Goal: Use online tool/utility: Utilize a website feature to perform a specific function

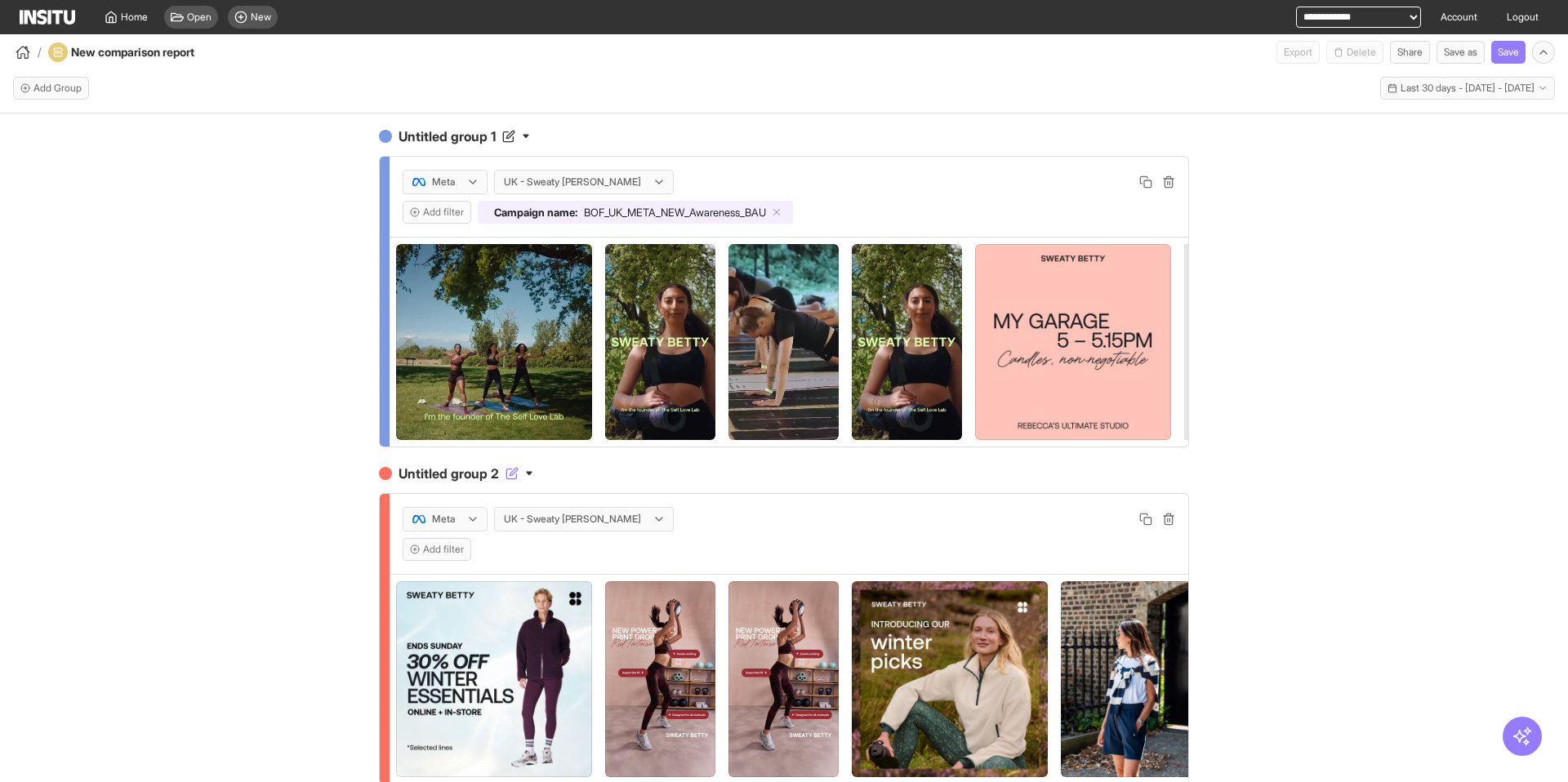
click at [533, 471] on icon "button" at bounding box center [529, 473] width 8 height 8
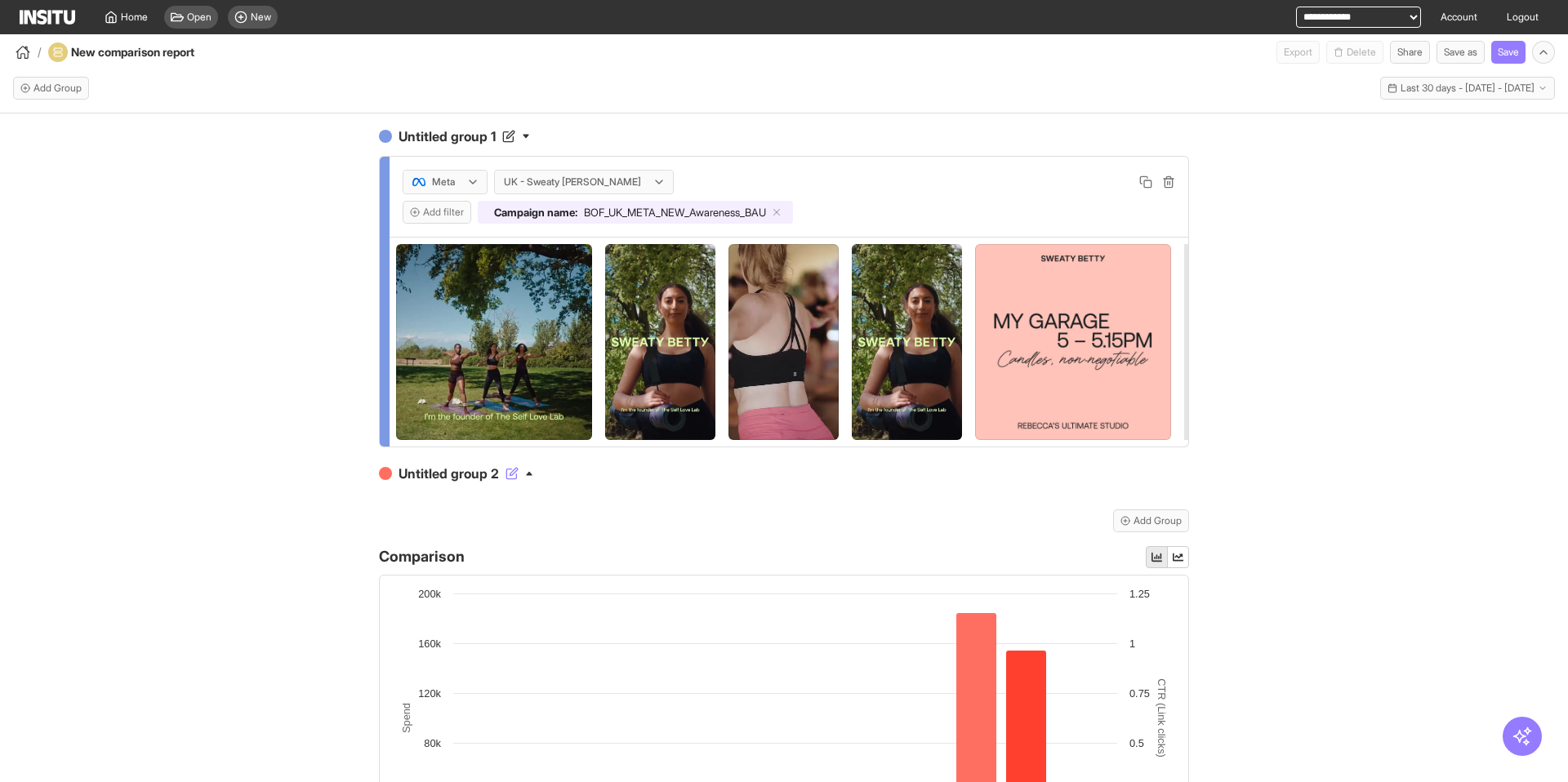
click at [533, 471] on icon "button" at bounding box center [529, 473] width 8 height 8
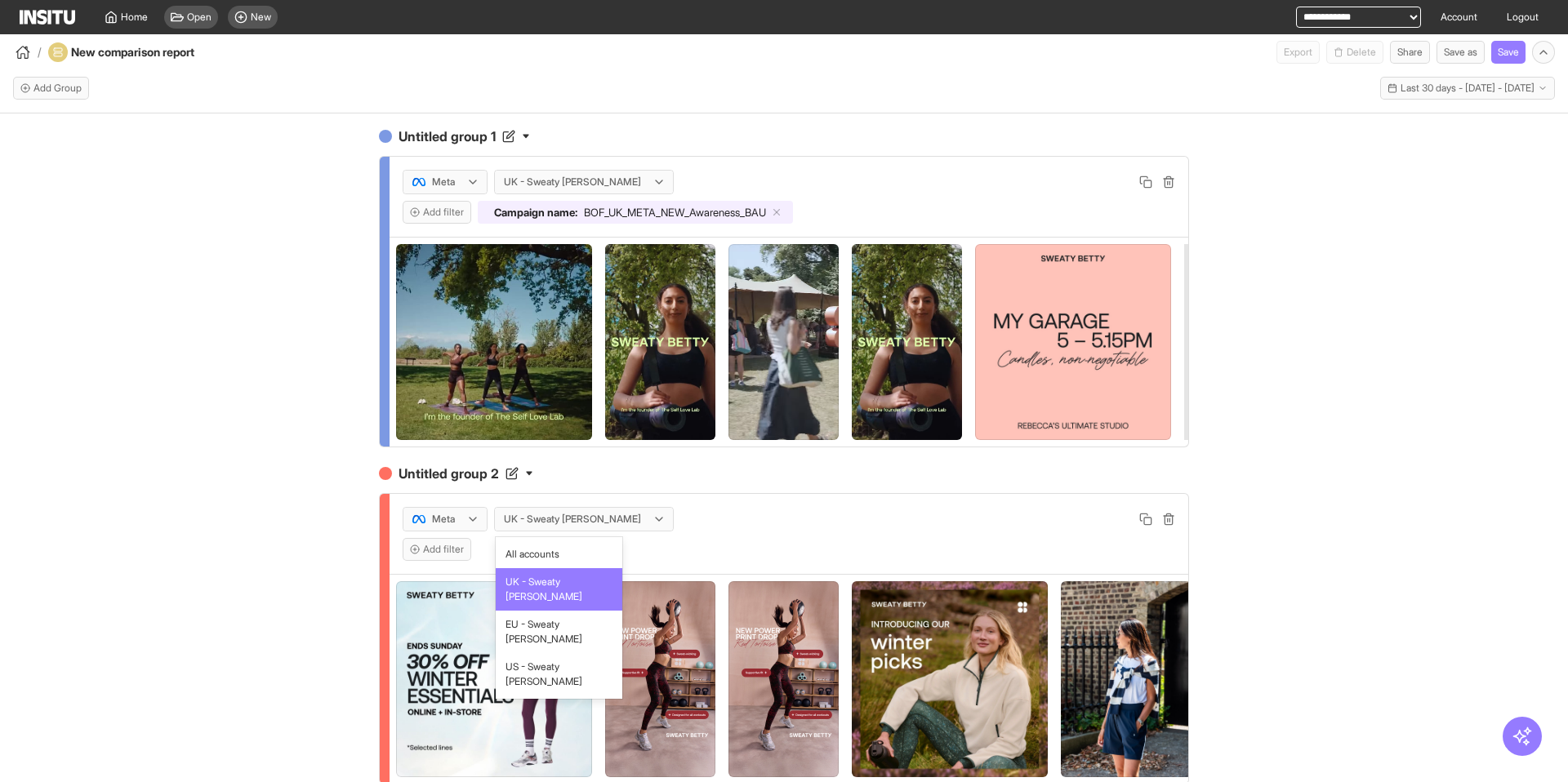
click at [528, 521] on div at bounding box center [573, 519] width 140 height 17
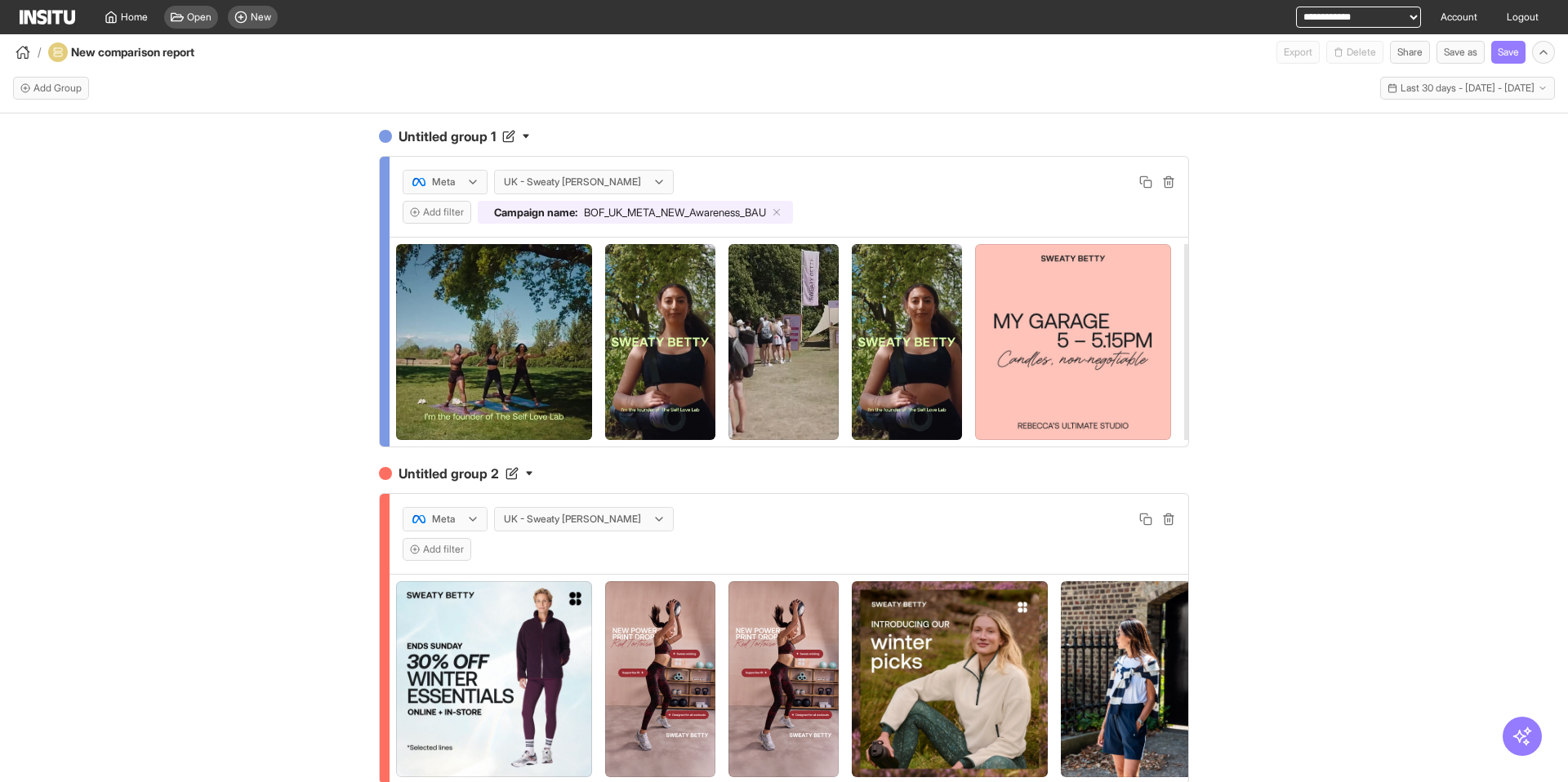
click at [348, 538] on div "Untitled group 1 Meta UK - Sweaty [PERSON_NAME] Add filter Campaign name : BOF_…" at bounding box center [784, 462] width 1568 height 698
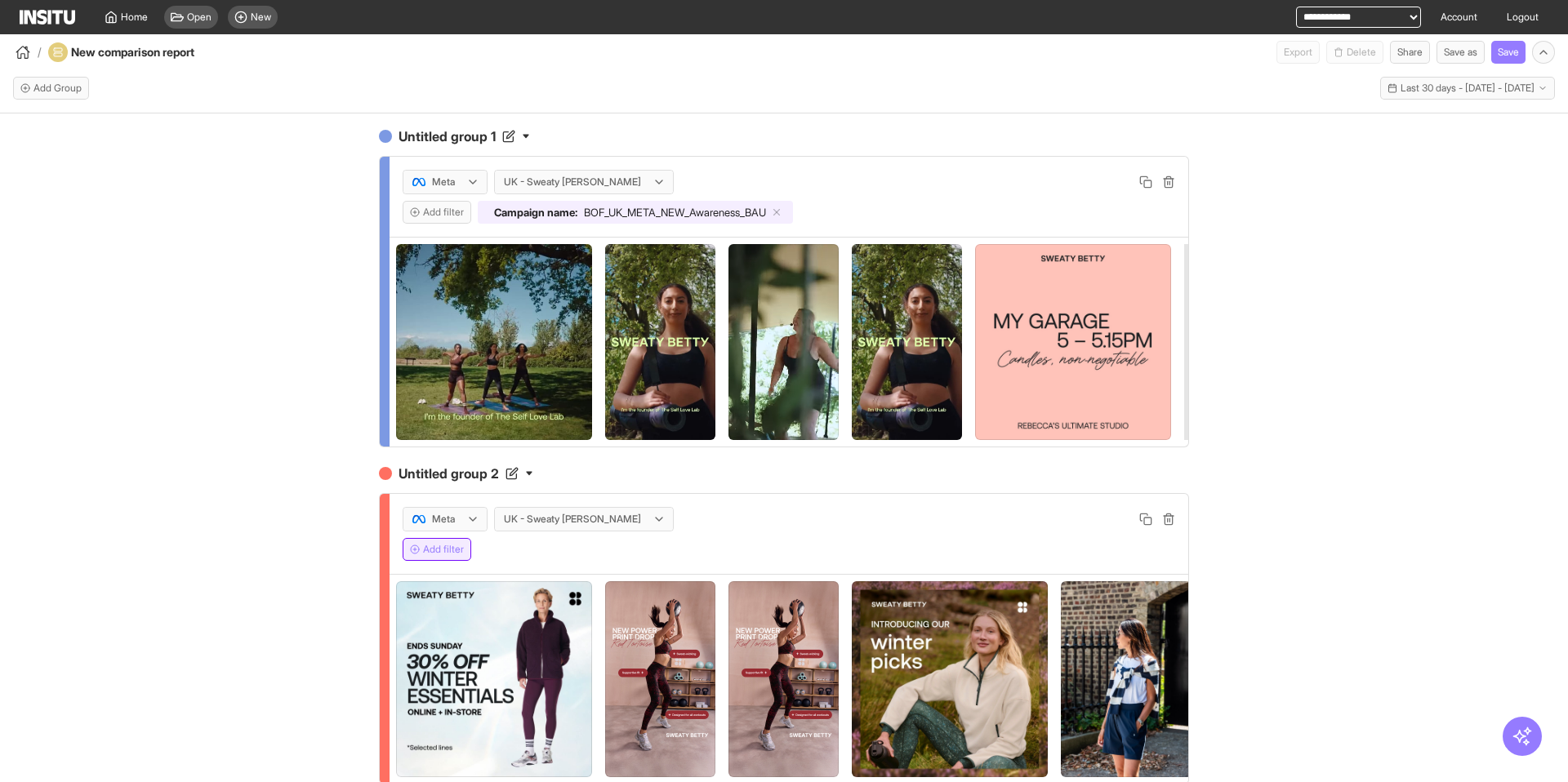
click at [433, 551] on button "Add filter" at bounding box center [437, 550] width 68 height 23
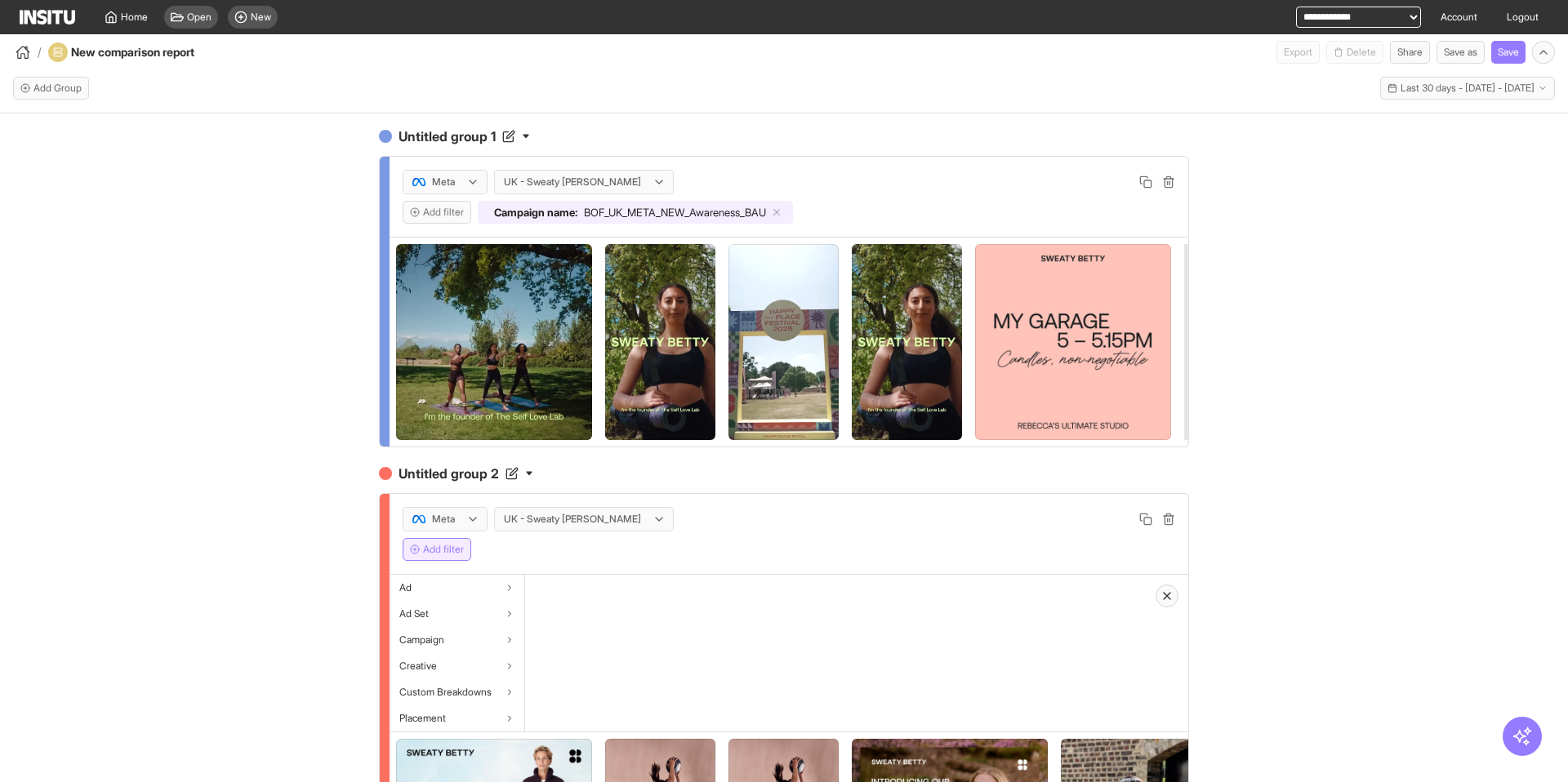
click at [236, 545] on div "Untitled group 1 Meta UK - Sweaty [PERSON_NAME] Add filter Campaign name : BOF_…" at bounding box center [784, 462] width 1568 height 698
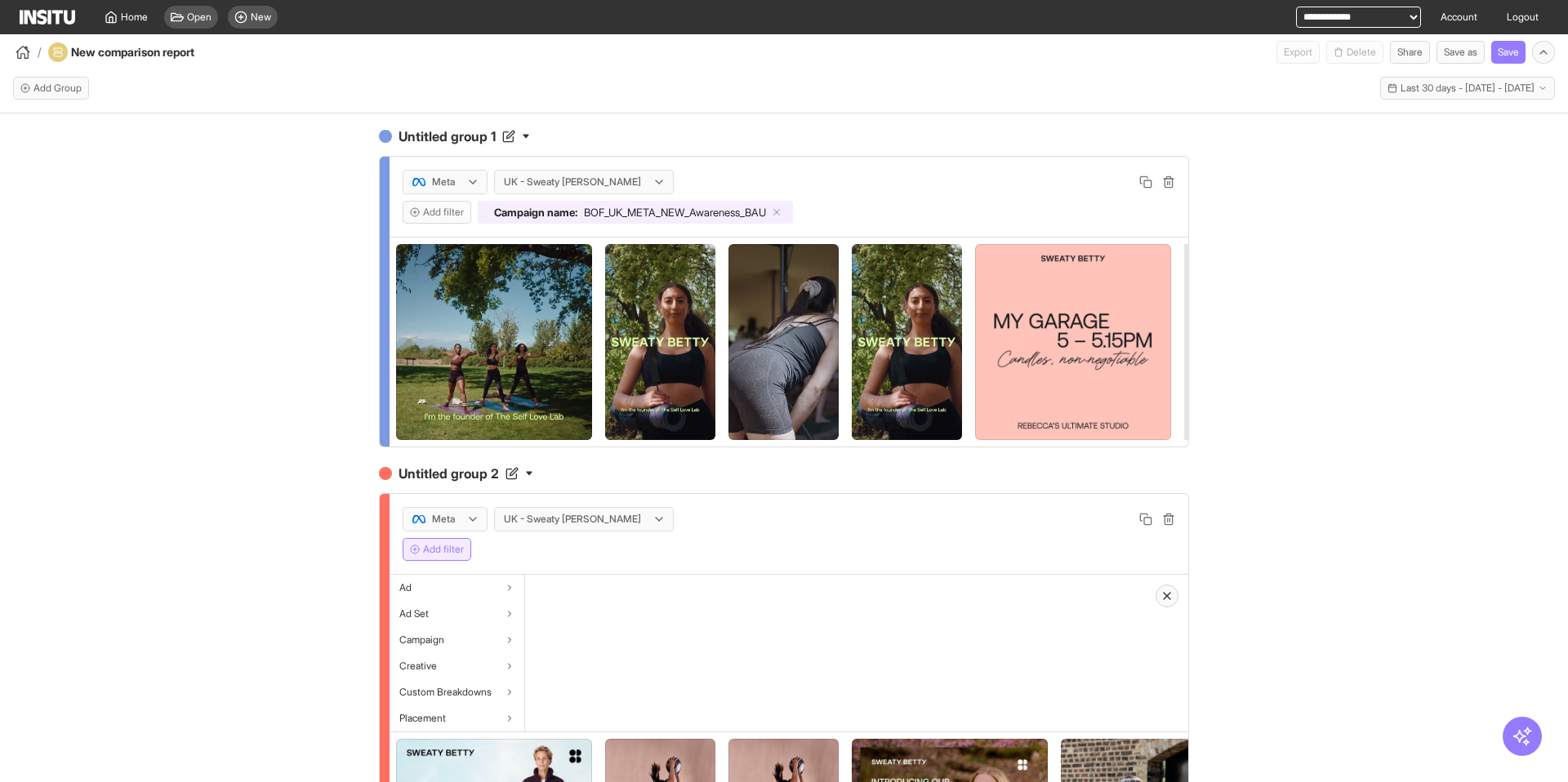
click at [438, 549] on button "Add filter" at bounding box center [437, 550] width 68 height 23
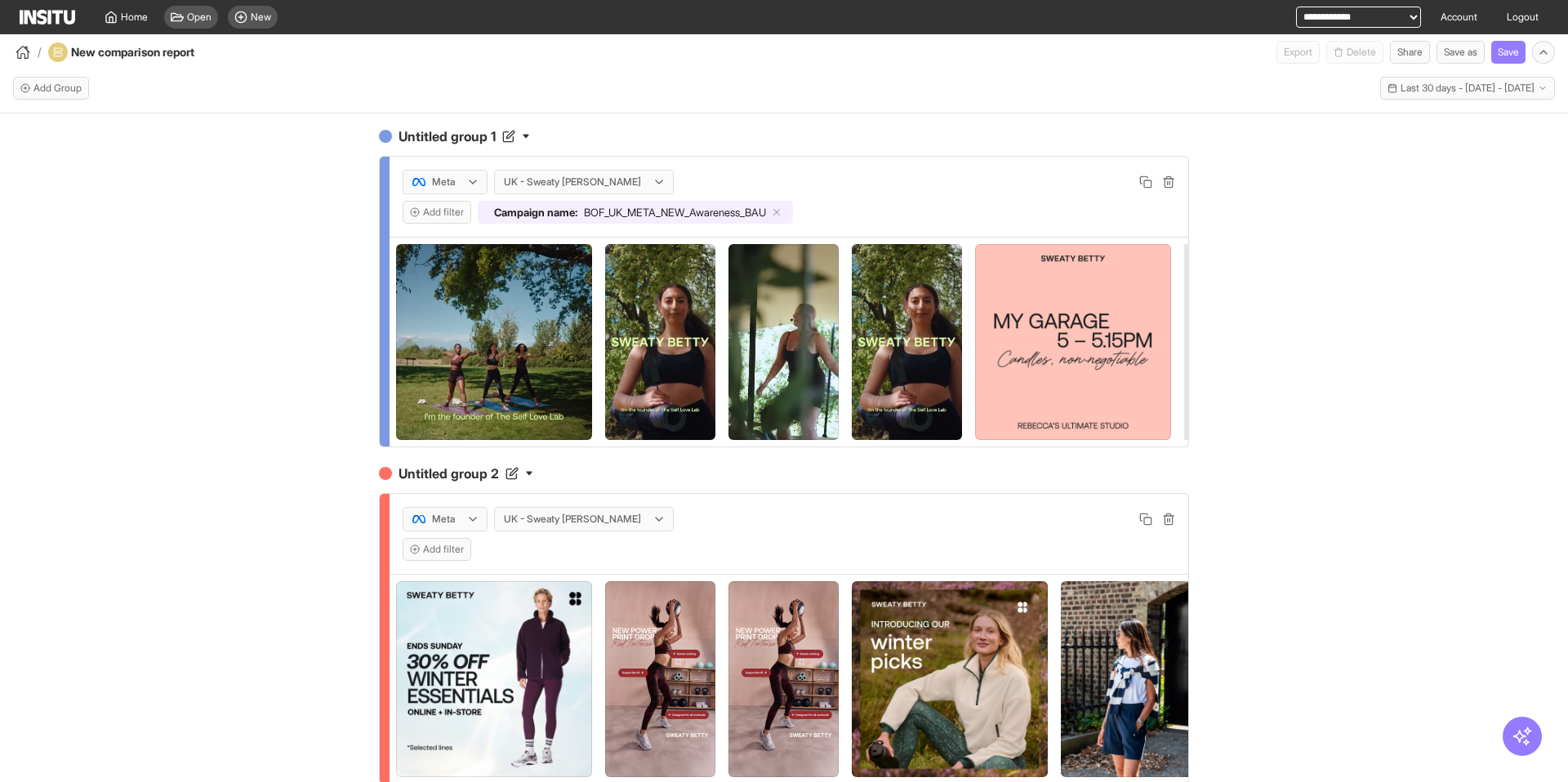
click at [273, 543] on div "Untitled group 1 Meta UK - Sweaty [PERSON_NAME] Add filter Campaign name : BOF_…" at bounding box center [784, 462] width 1568 height 698
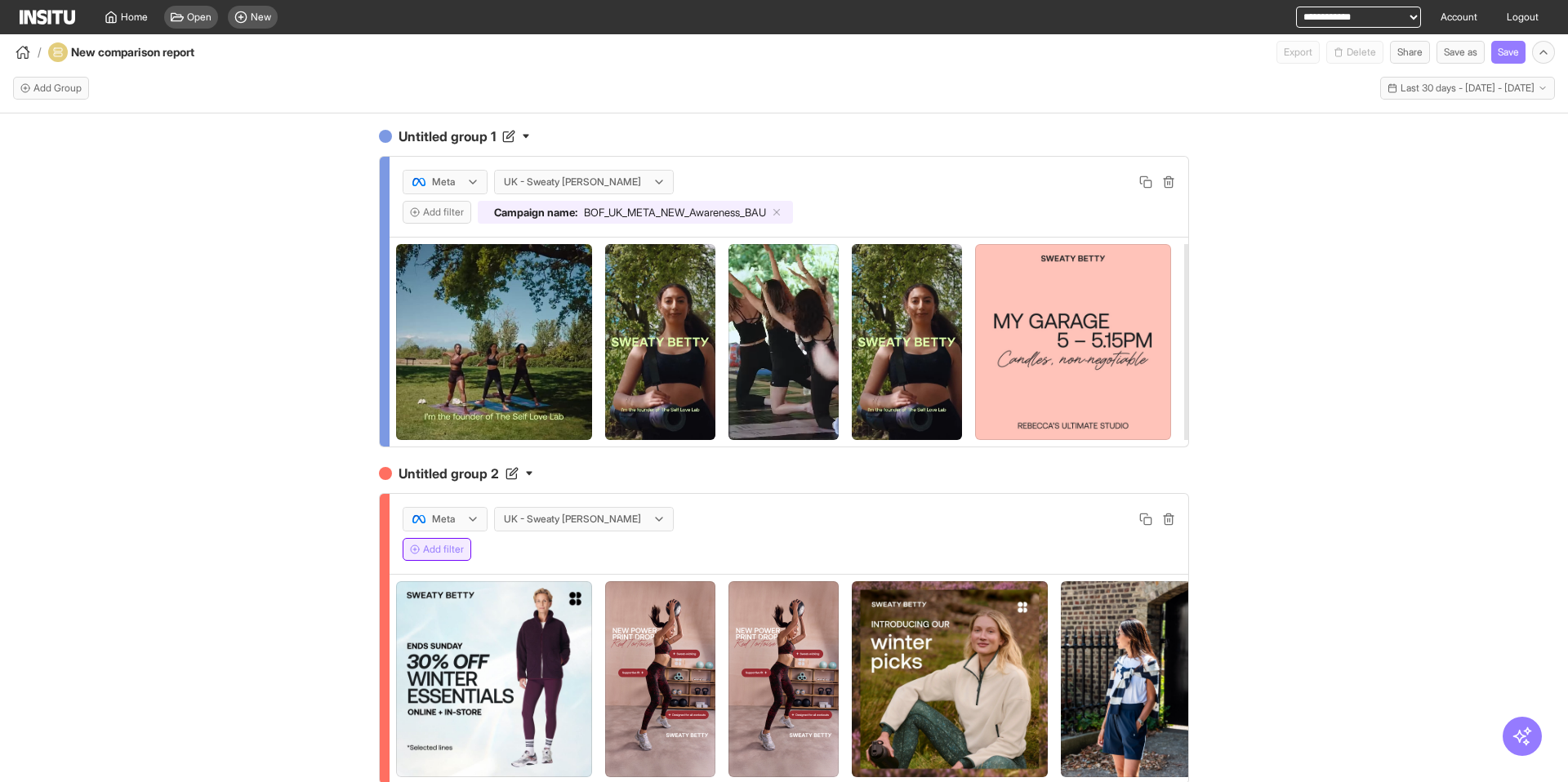
click at [432, 548] on button "Add filter" at bounding box center [437, 550] width 68 height 23
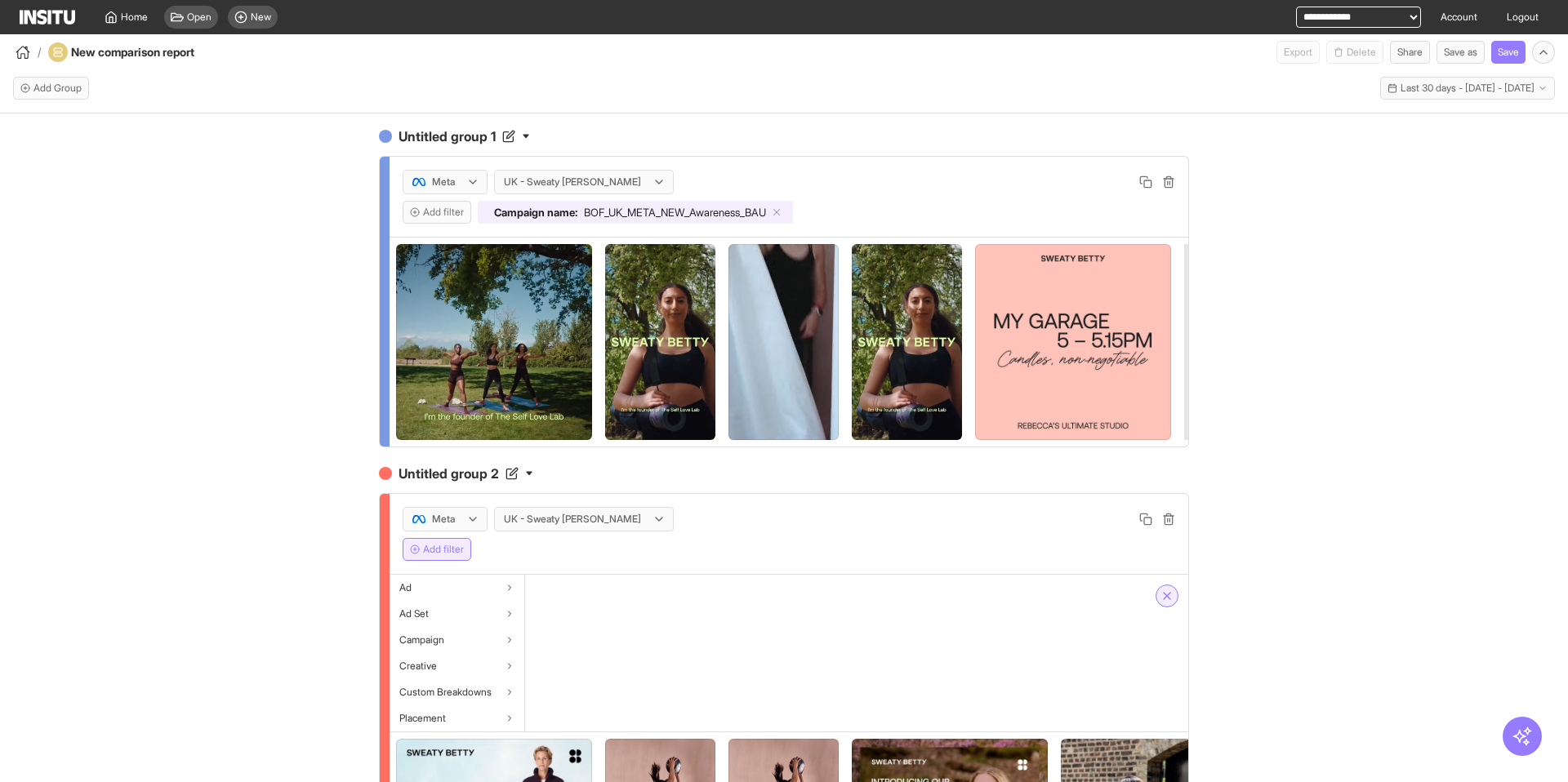
click at [1167, 597] on line "button" at bounding box center [1166, 595] width 6 height 6
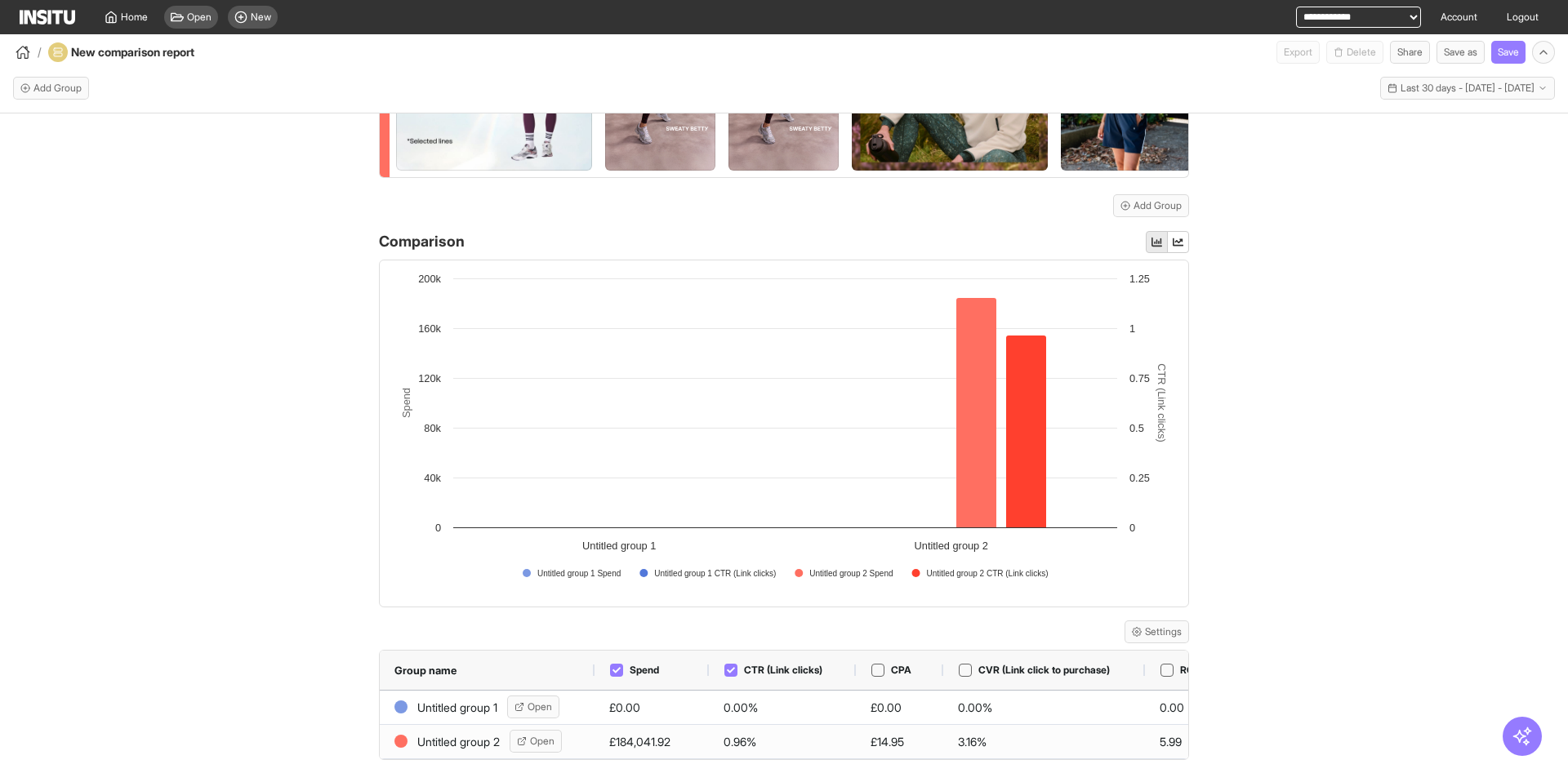
scroll to position [608, 0]
click at [1172, 632] on button "Settings" at bounding box center [1157, 631] width 65 height 23
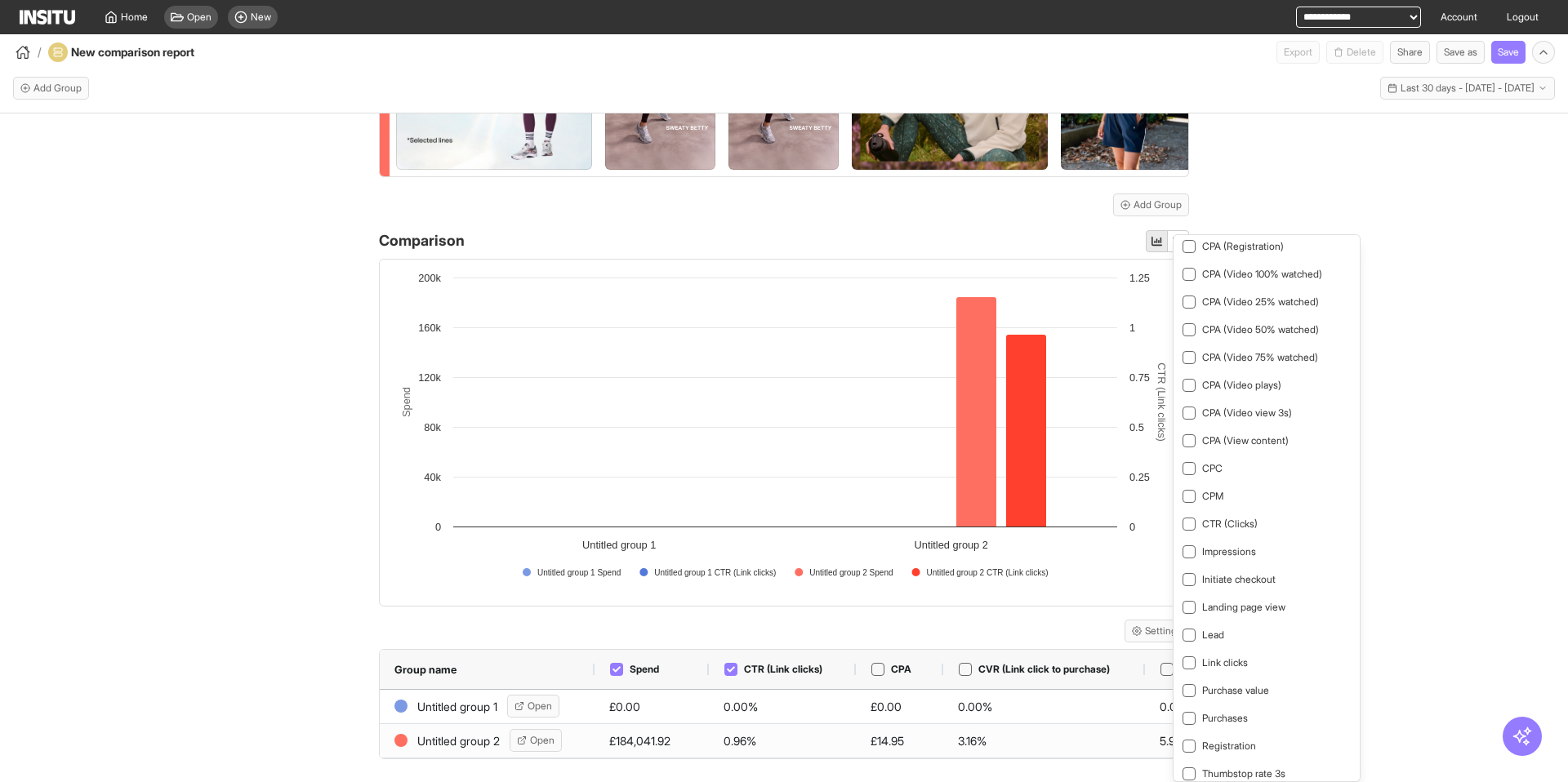
scroll to position [0, 0]
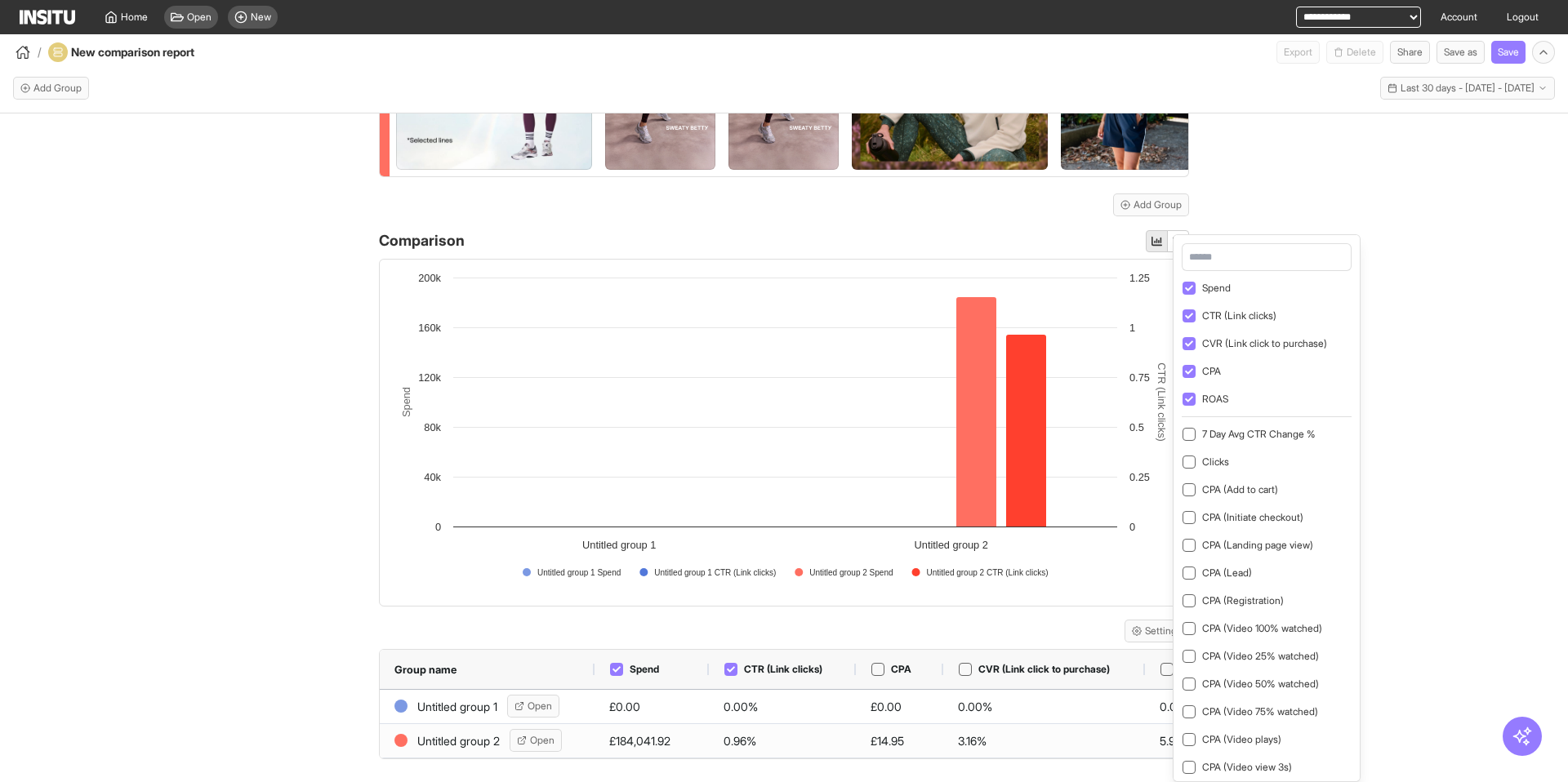
click at [1425, 504] on div "Untitled group 1 Meta UK - Sweaty [PERSON_NAME] Add filter Campaign name : BOF_…" at bounding box center [784, 462] width 1568 height 698
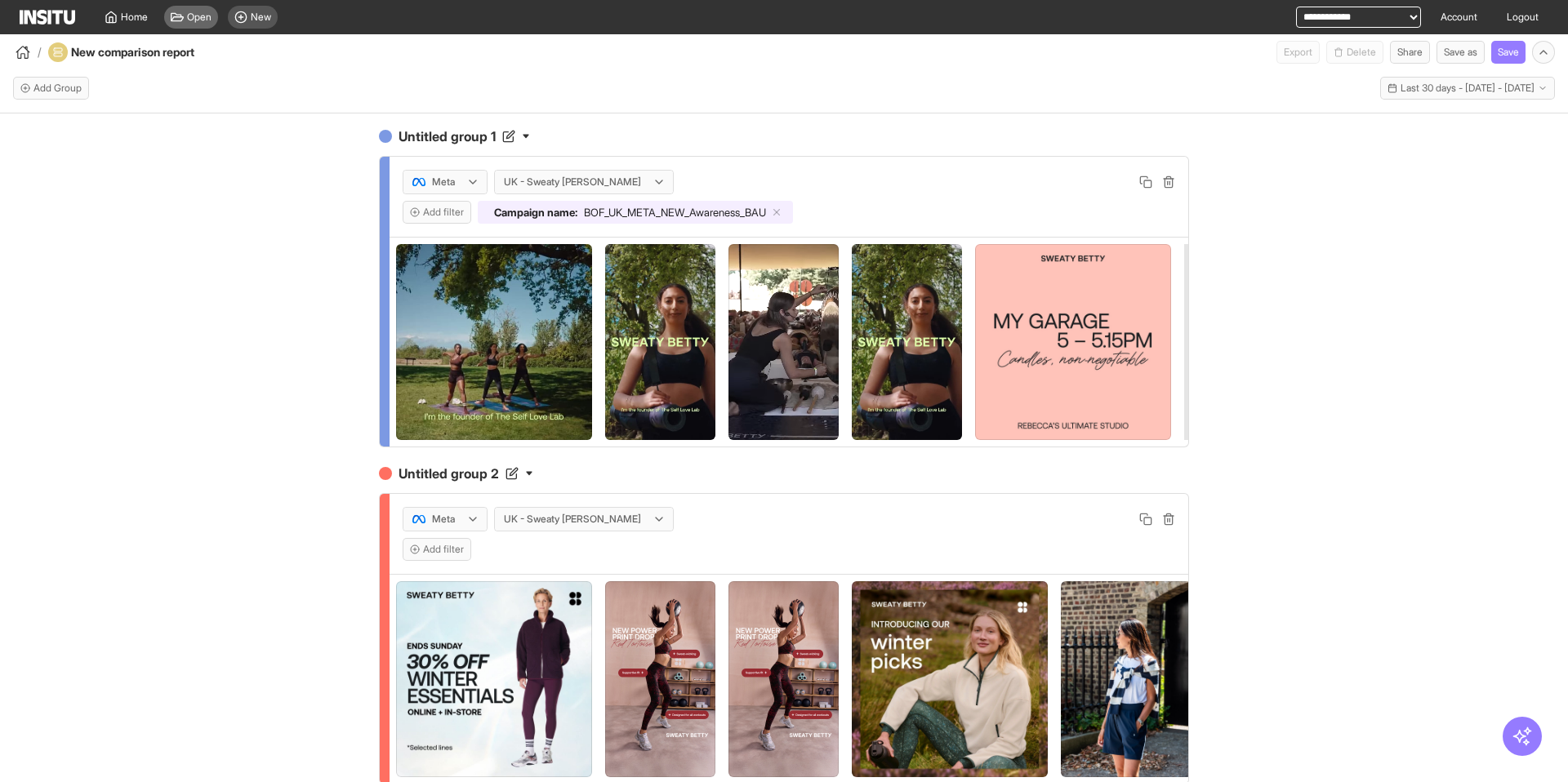
click at [200, 18] on span "Open" at bounding box center [200, 17] width 25 height 13
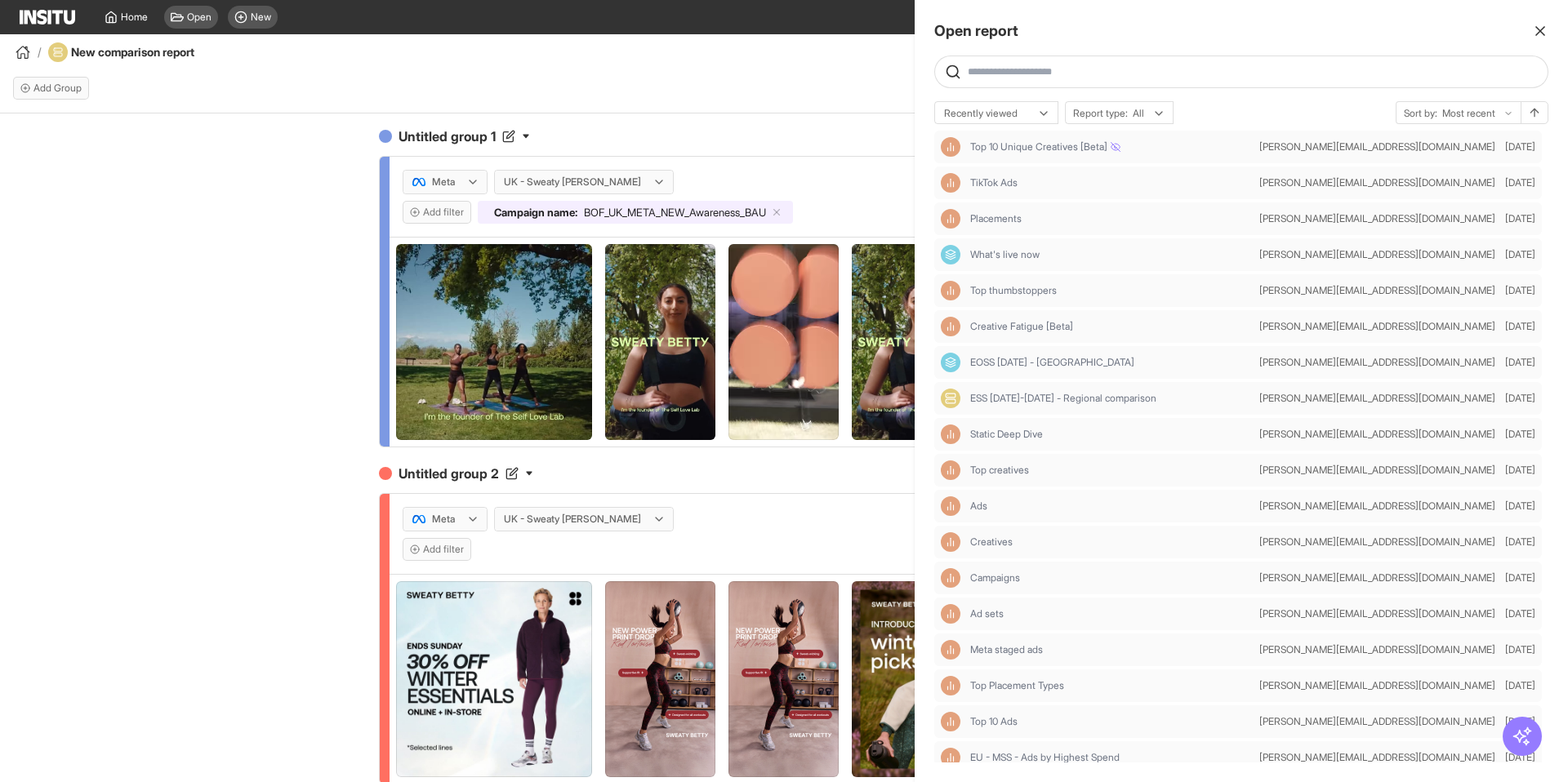
click at [261, 18] on div at bounding box center [784, 391] width 1568 height 782
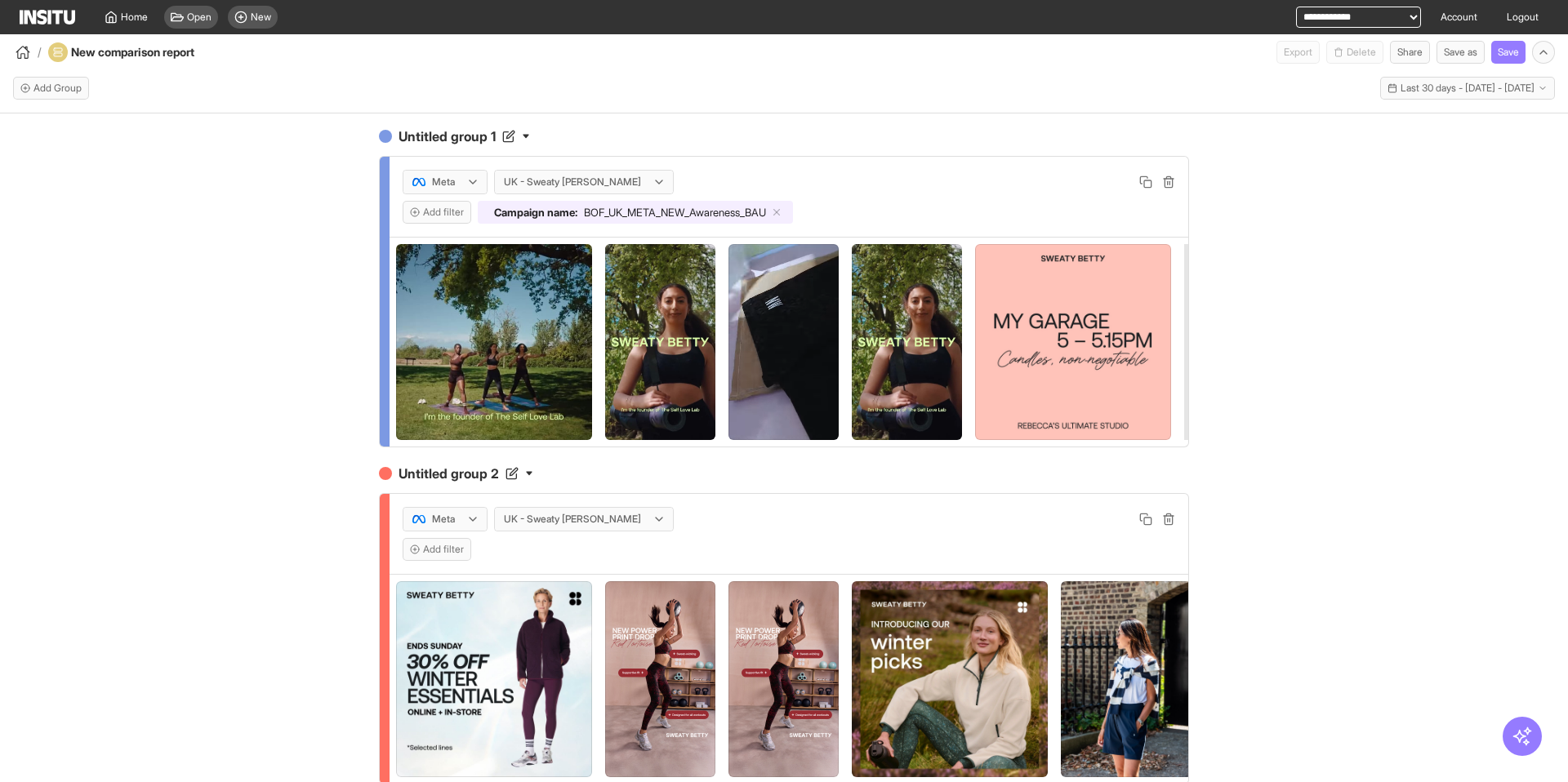
click at [261, 18] on span "New" at bounding box center [260, 17] width 20 height 13
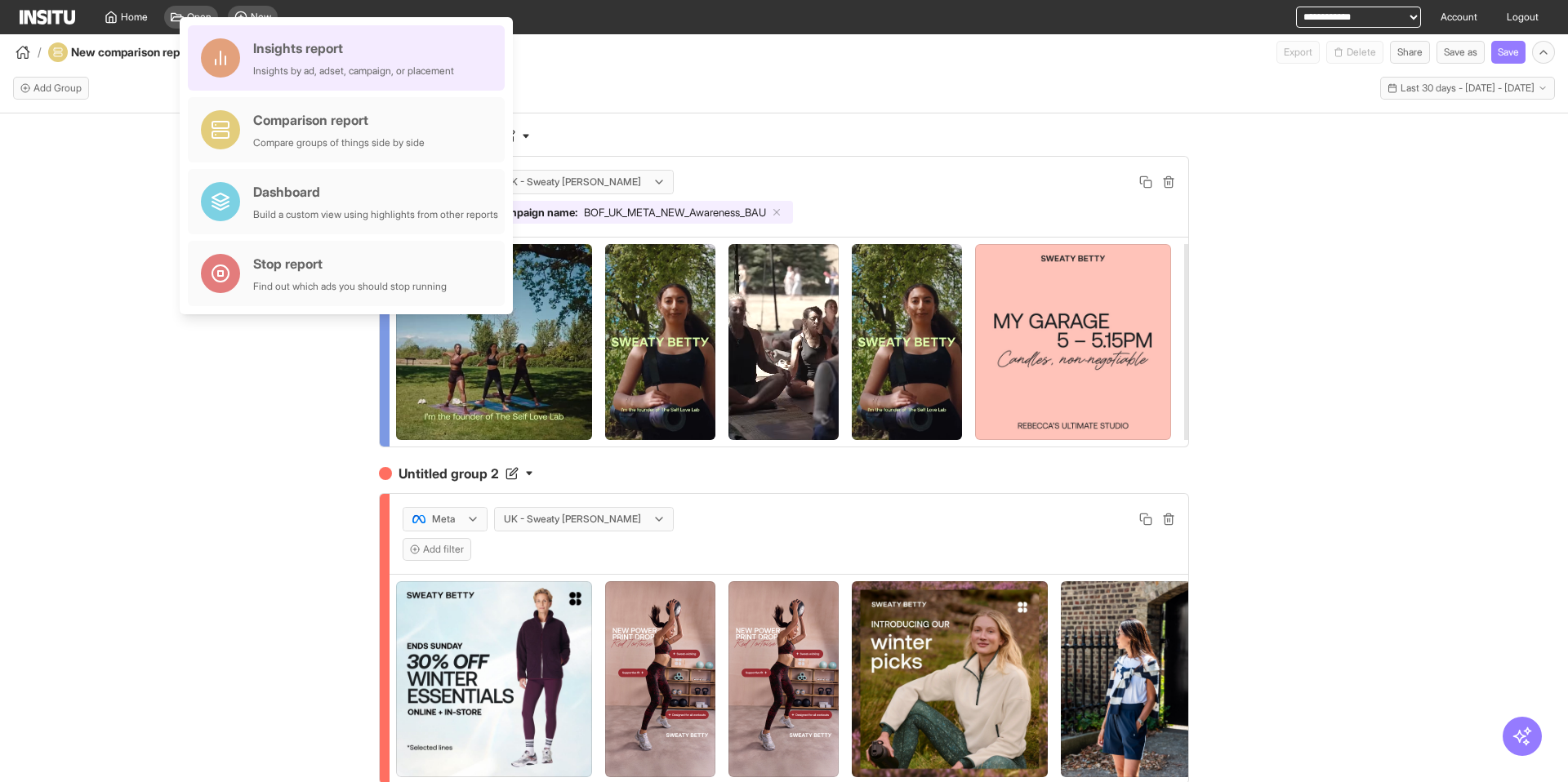
click at [262, 60] on div "Insights report Insights by ad, adset, campaign, or placement" at bounding box center [353, 58] width 200 height 39
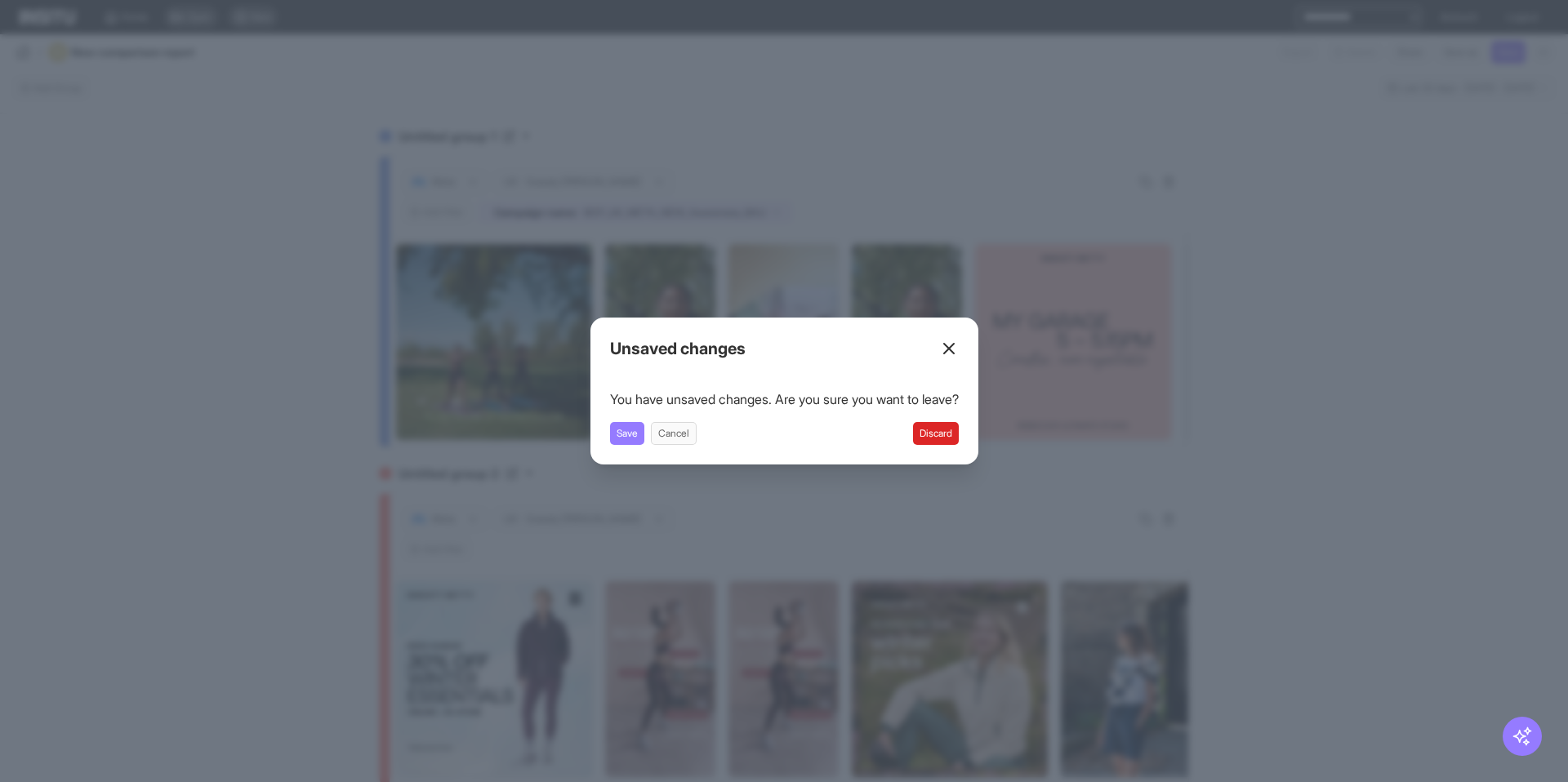
click at [954, 432] on button "Discard" at bounding box center [936, 433] width 46 height 23
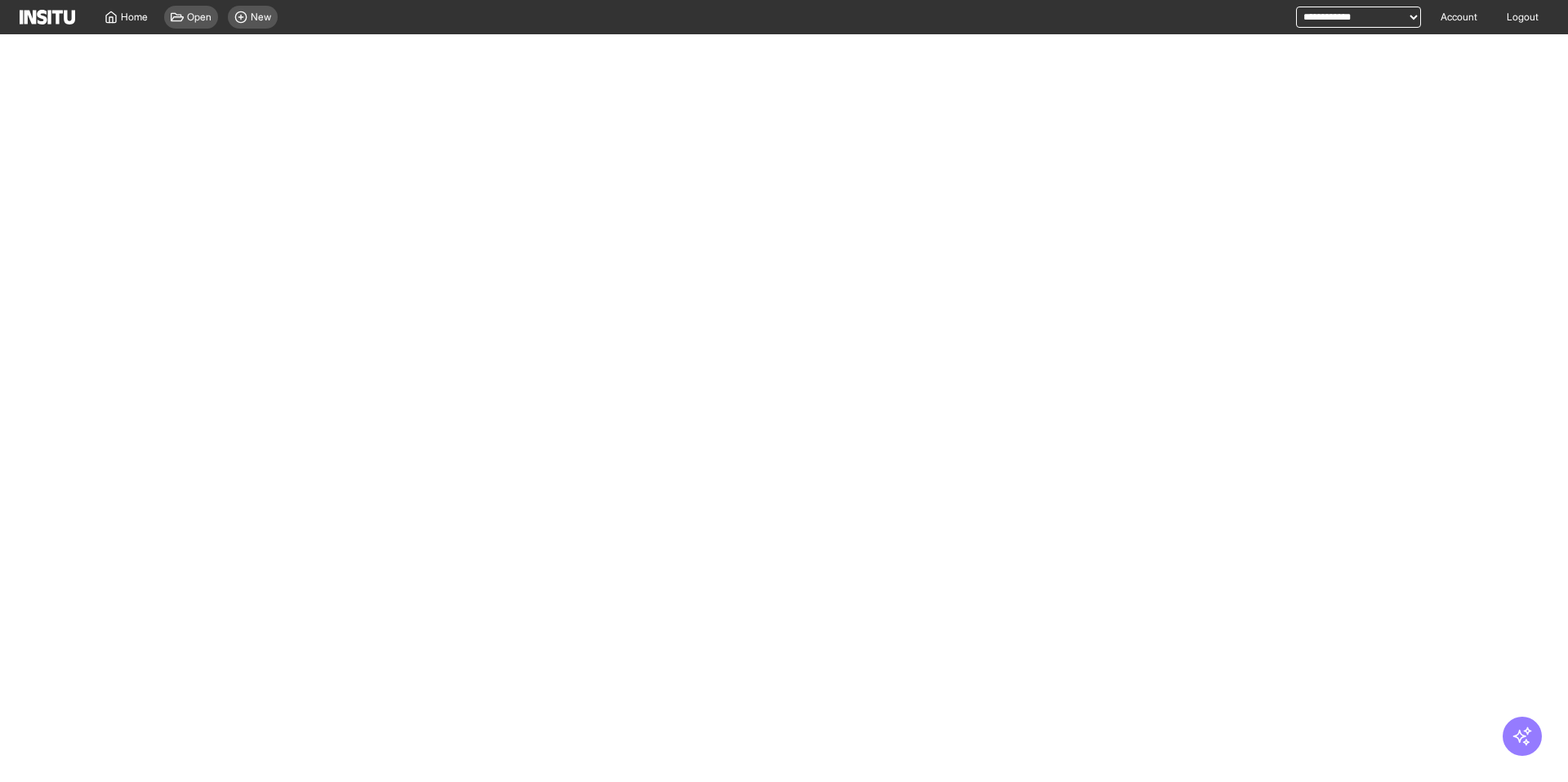
select select "**"
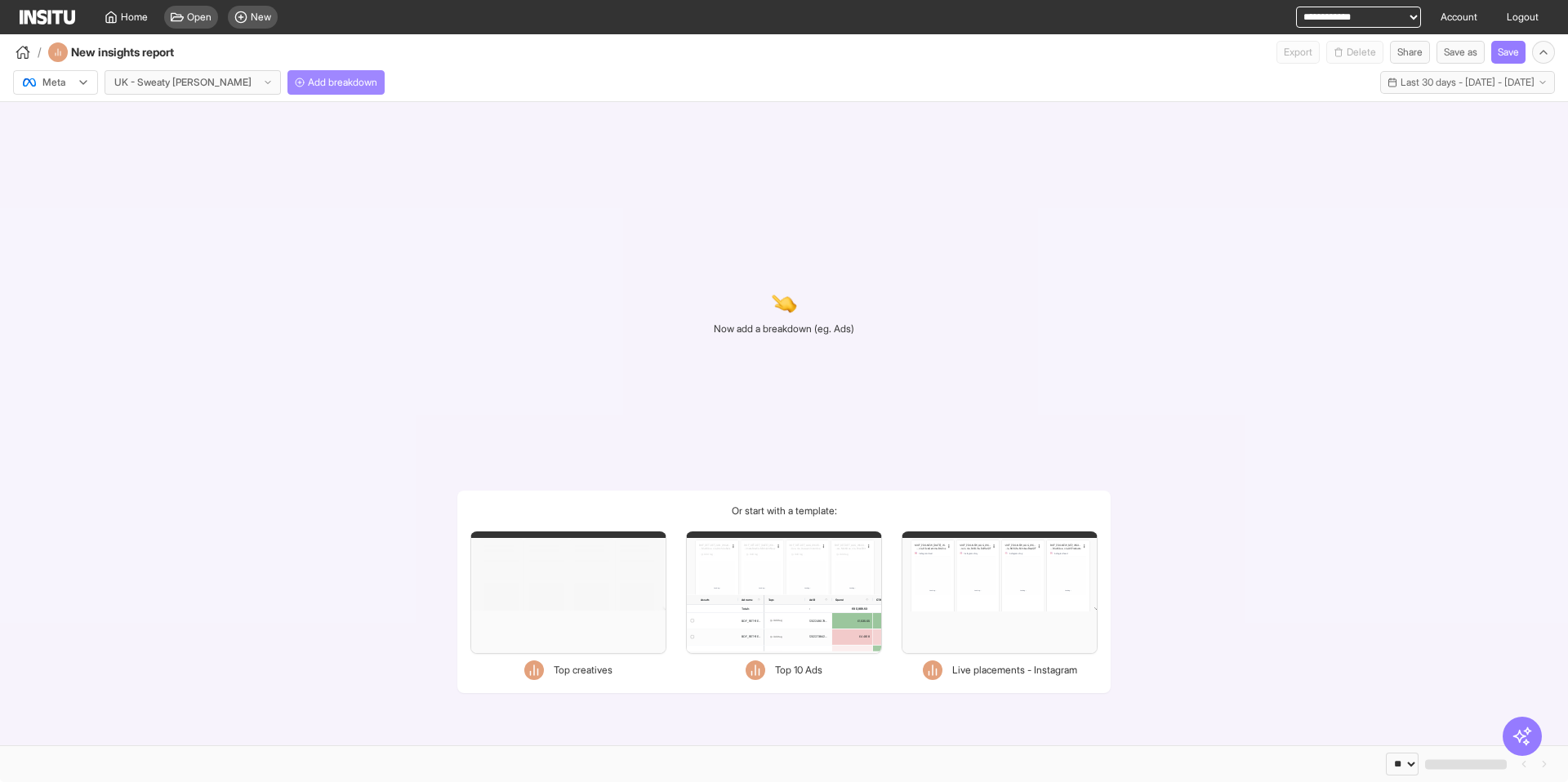
click at [308, 86] on span "Add breakdown" at bounding box center [342, 82] width 69 height 13
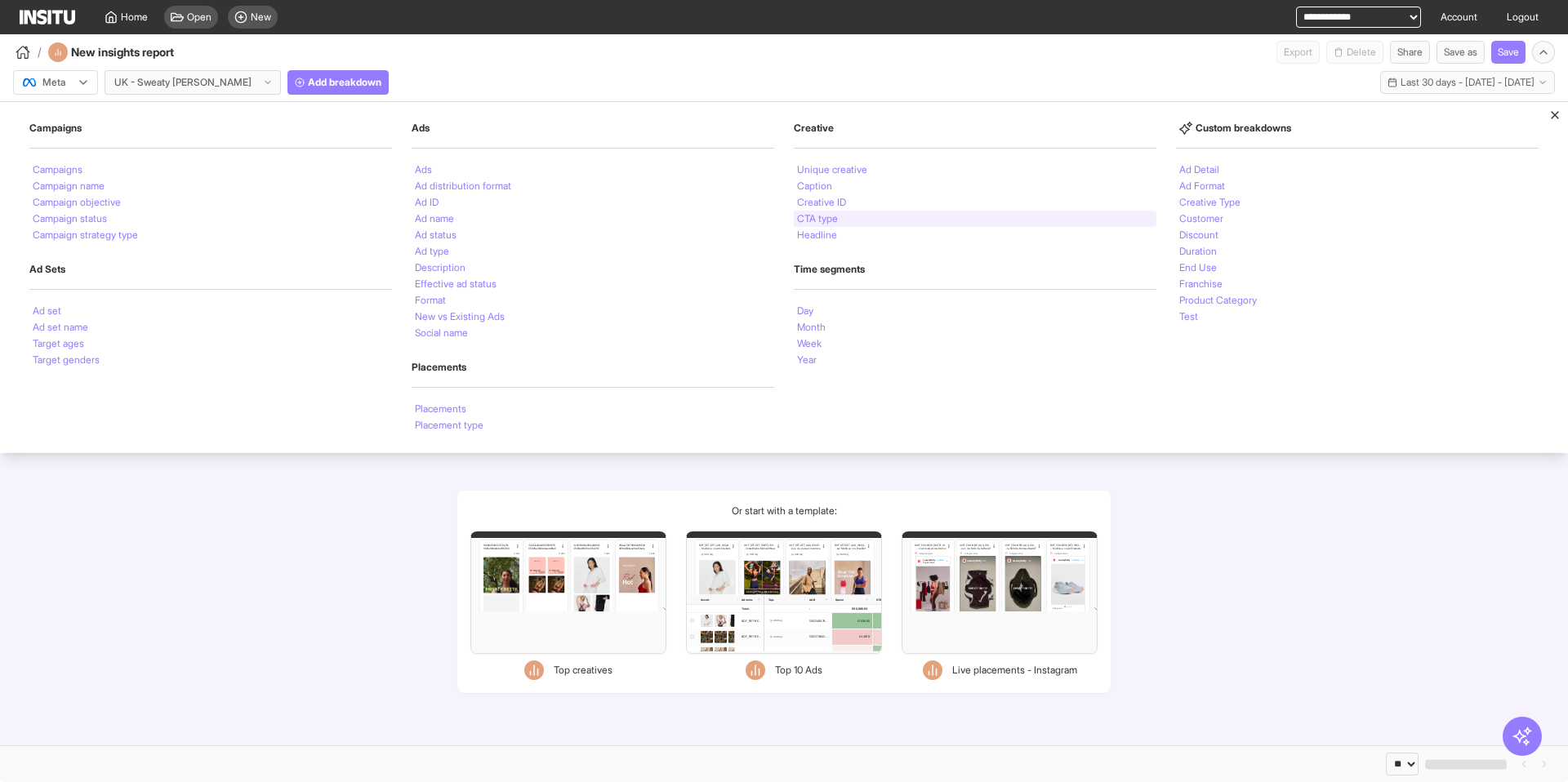
click at [809, 224] on div "CTA type" at bounding box center [974, 219] width 362 height 17
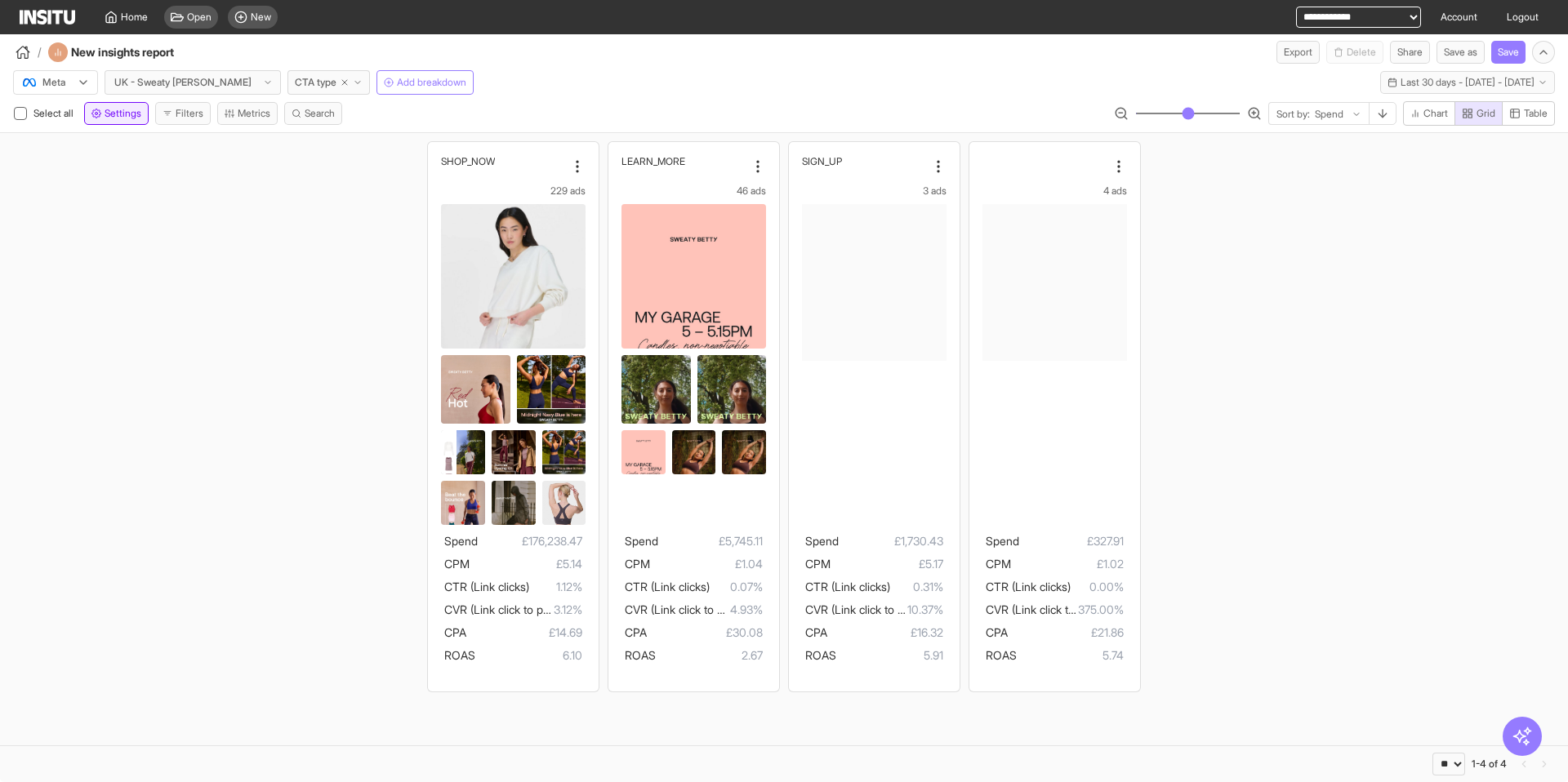
click at [104, 109] on button "Settings" at bounding box center [116, 114] width 65 height 23
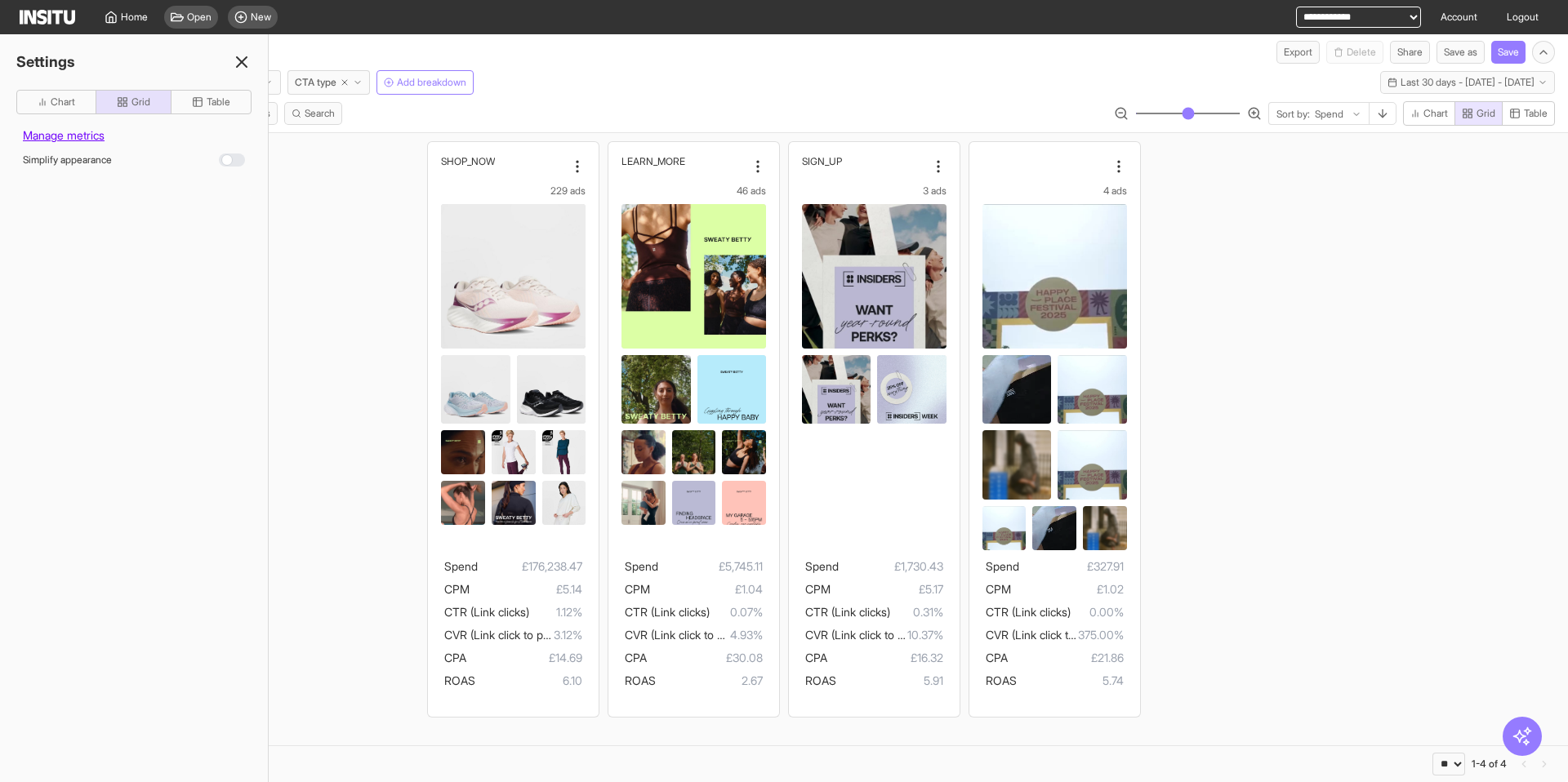
click at [228, 160] on div at bounding box center [232, 159] width 26 height 13
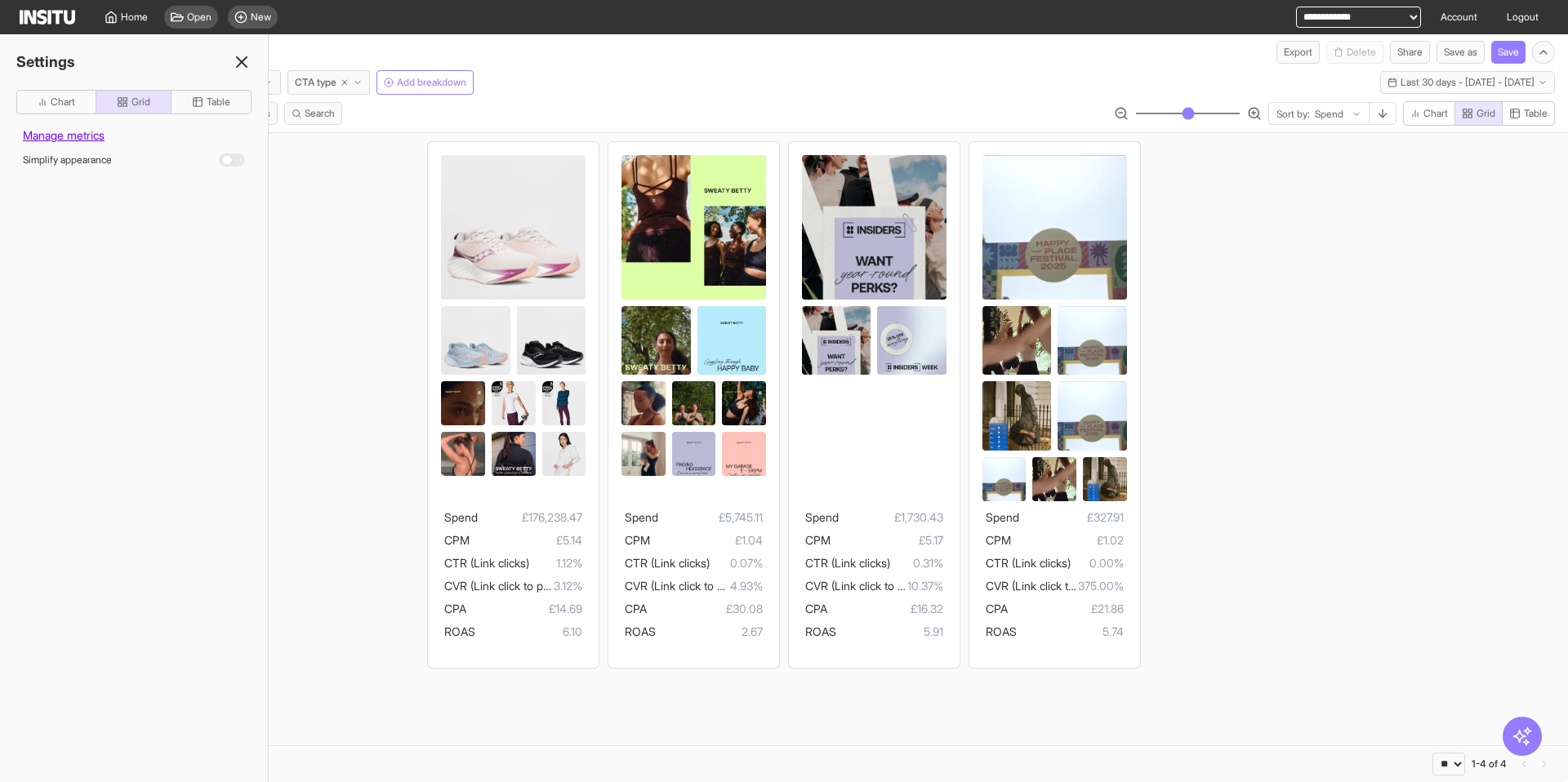
click at [228, 160] on div at bounding box center [232, 159] width 26 height 13
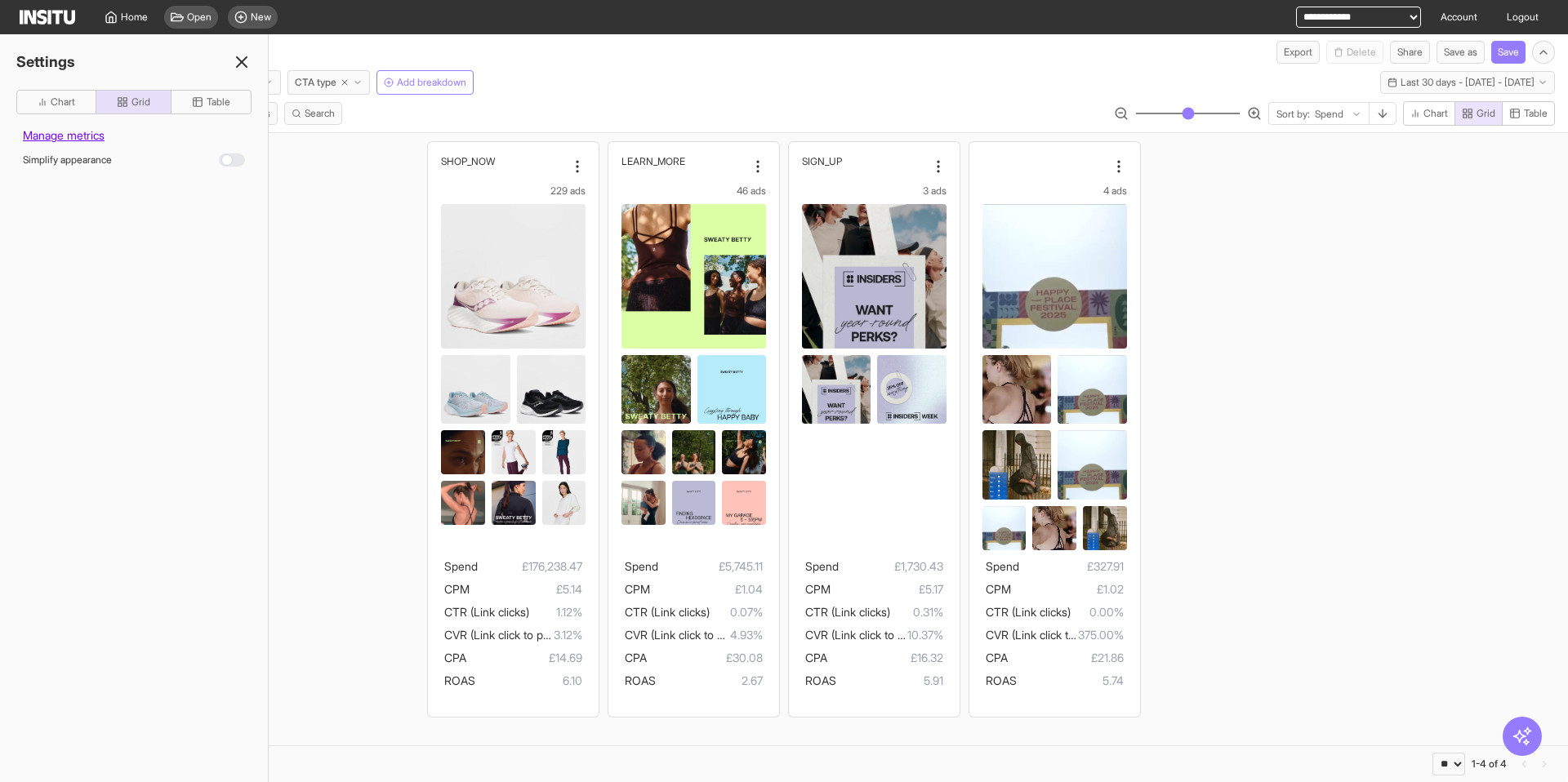
click at [228, 160] on div at bounding box center [232, 159] width 26 height 13
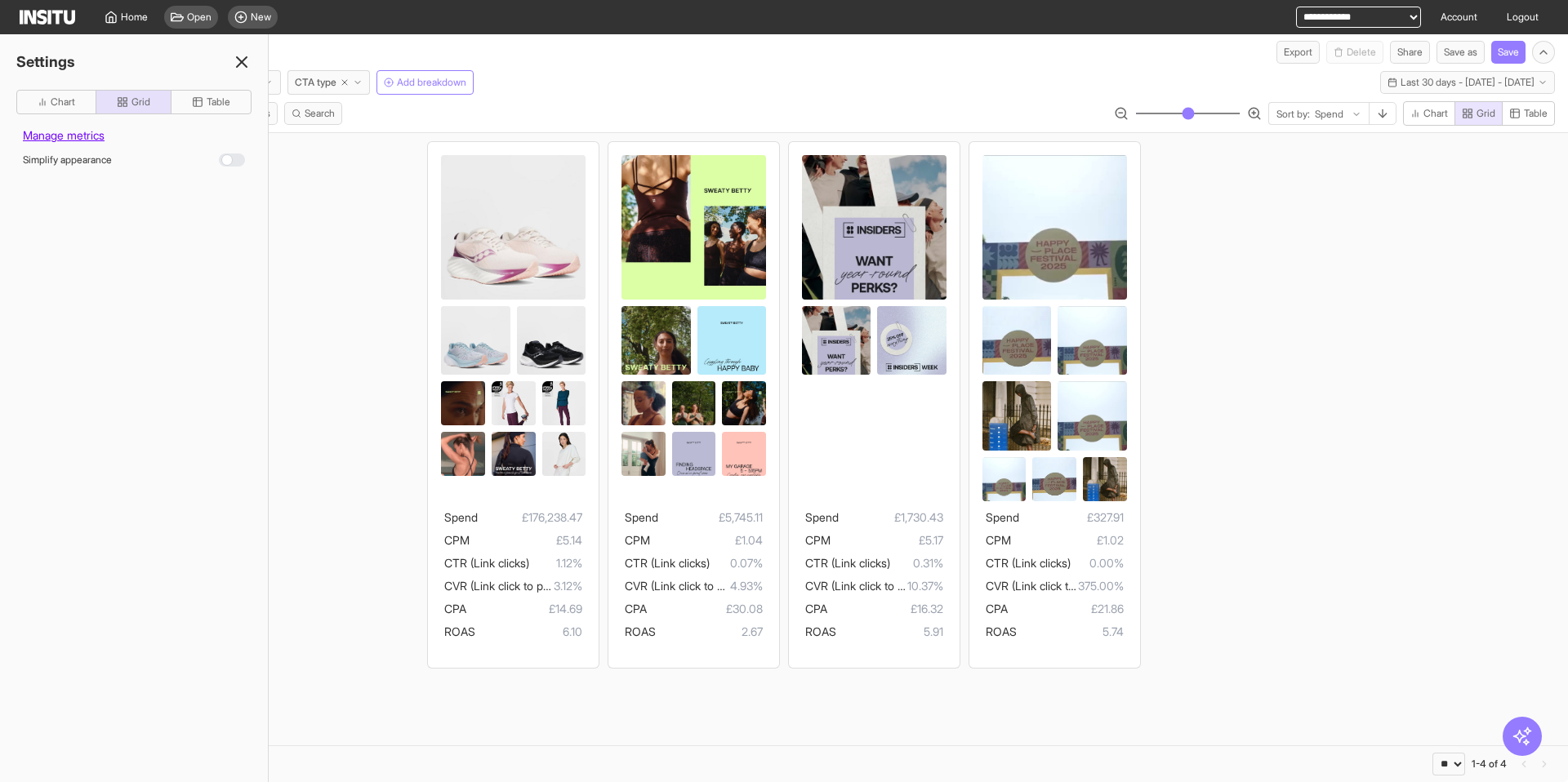
click at [228, 160] on div at bounding box center [232, 159] width 26 height 13
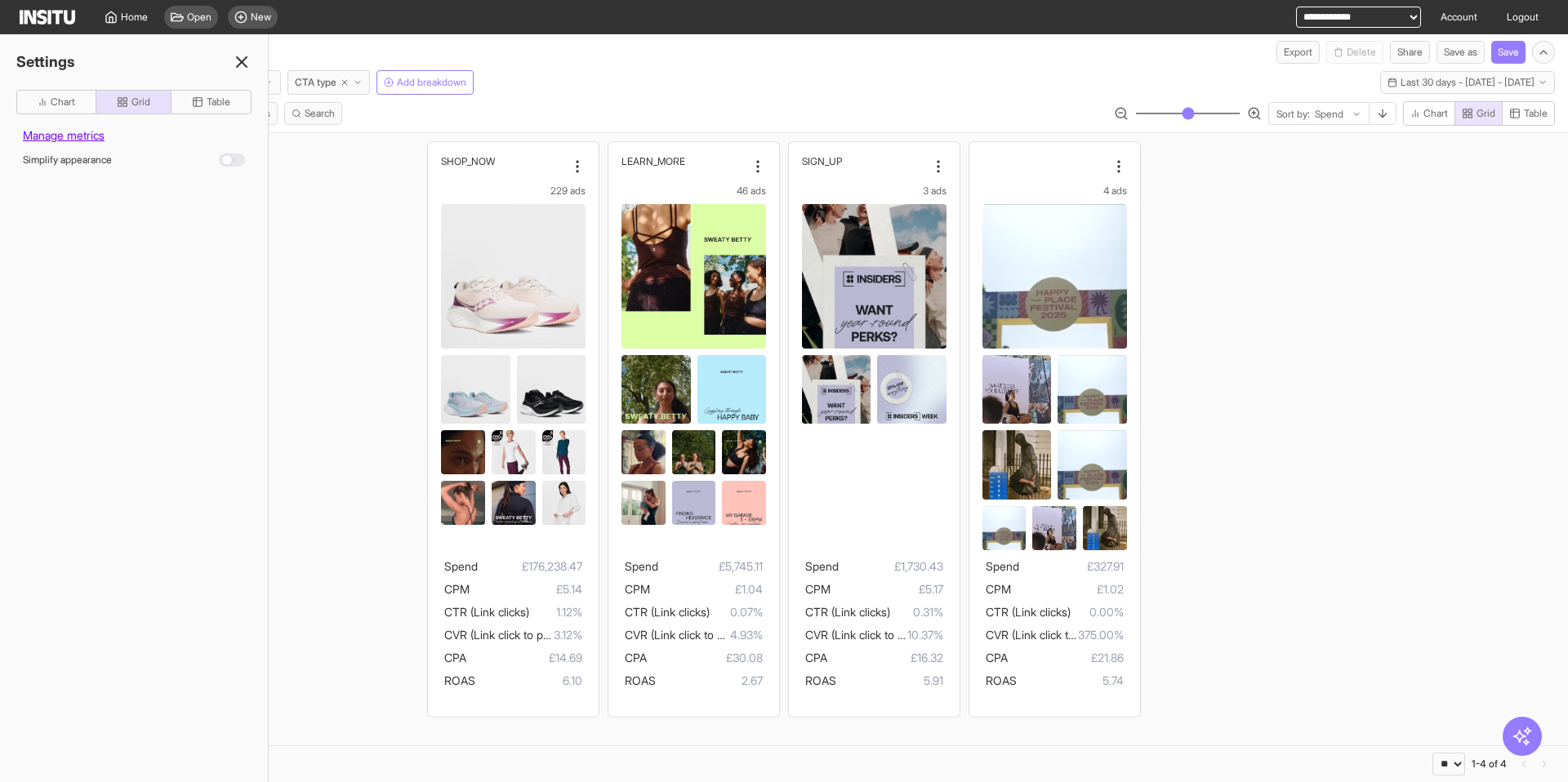
click at [228, 160] on div at bounding box center [232, 159] width 26 height 13
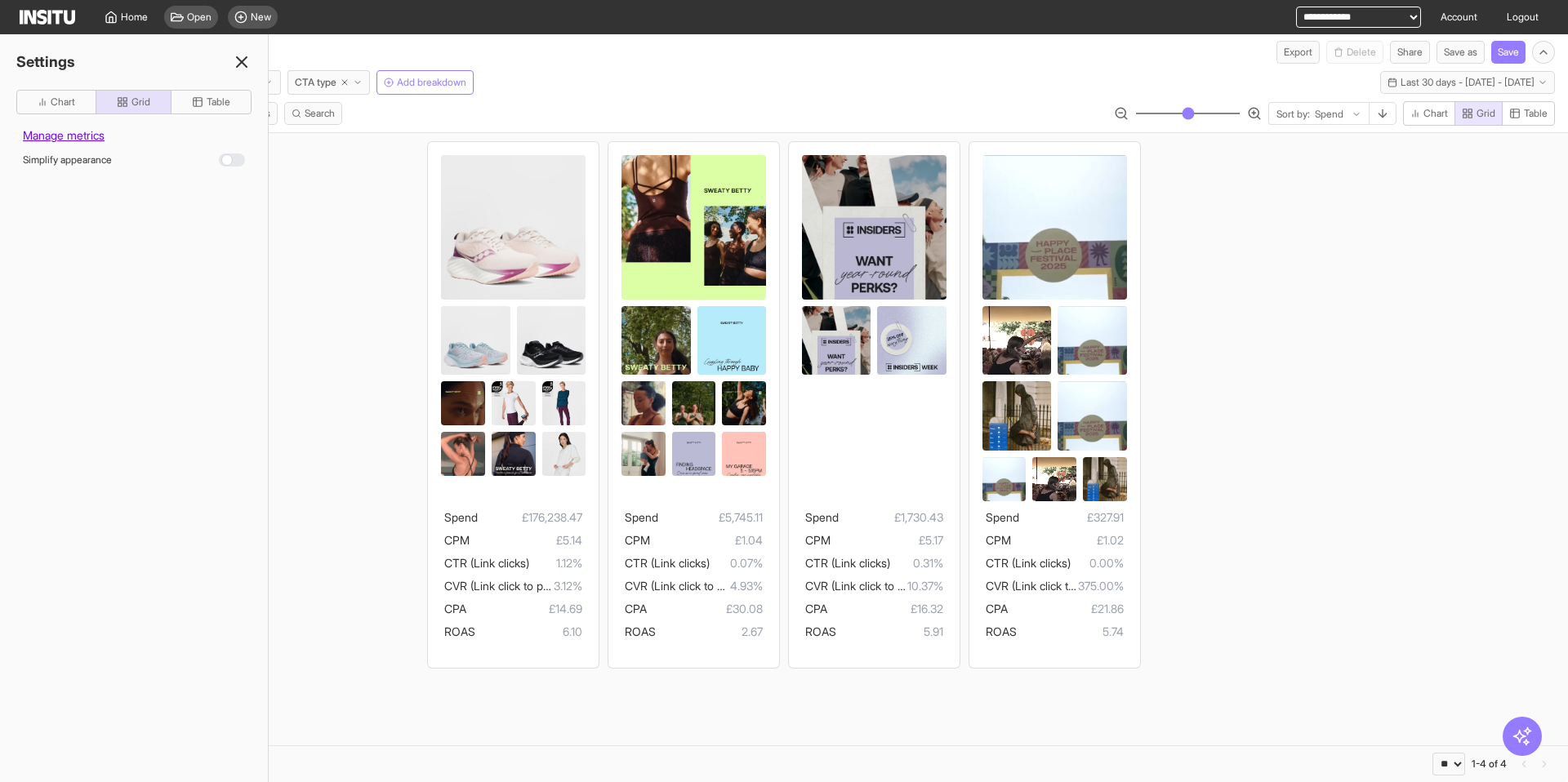
click at [228, 160] on div at bounding box center [232, 159] width 26 height 13
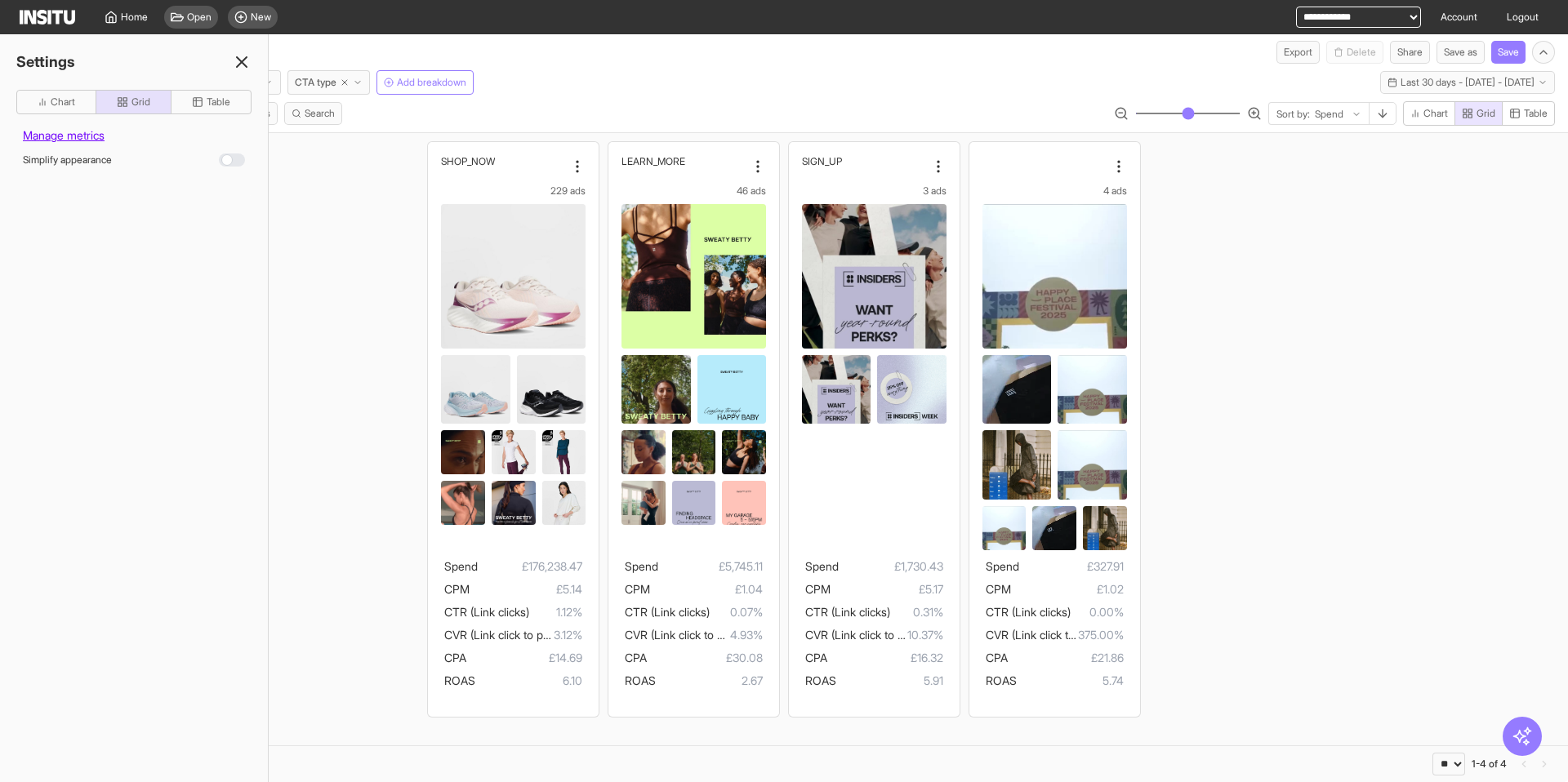
click at [228, 160] on div at bounding box center [232, 159] width 26 height 13
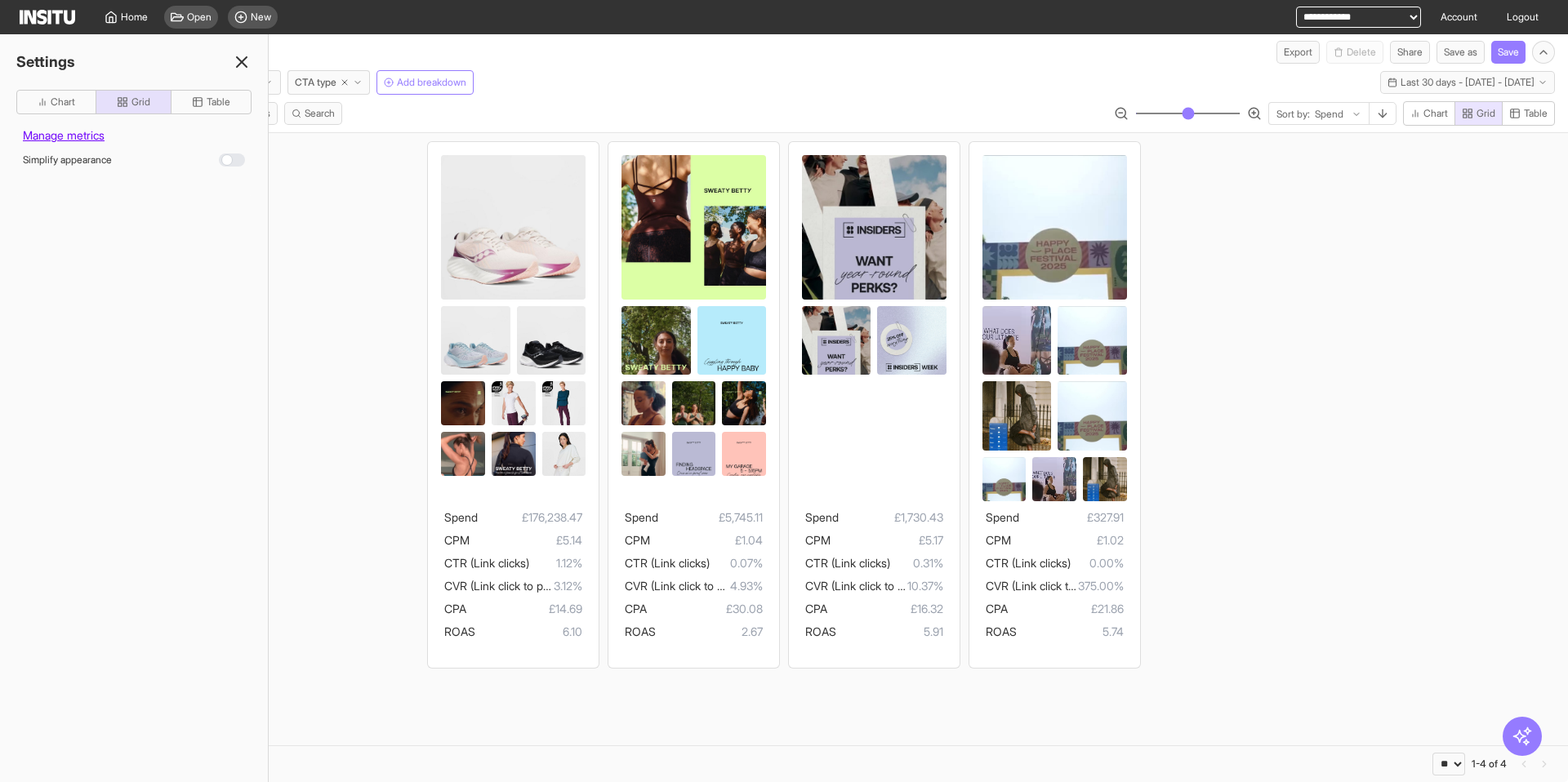
click at [228, 160] on div at bounding box center [232, 159] width 26 height 13
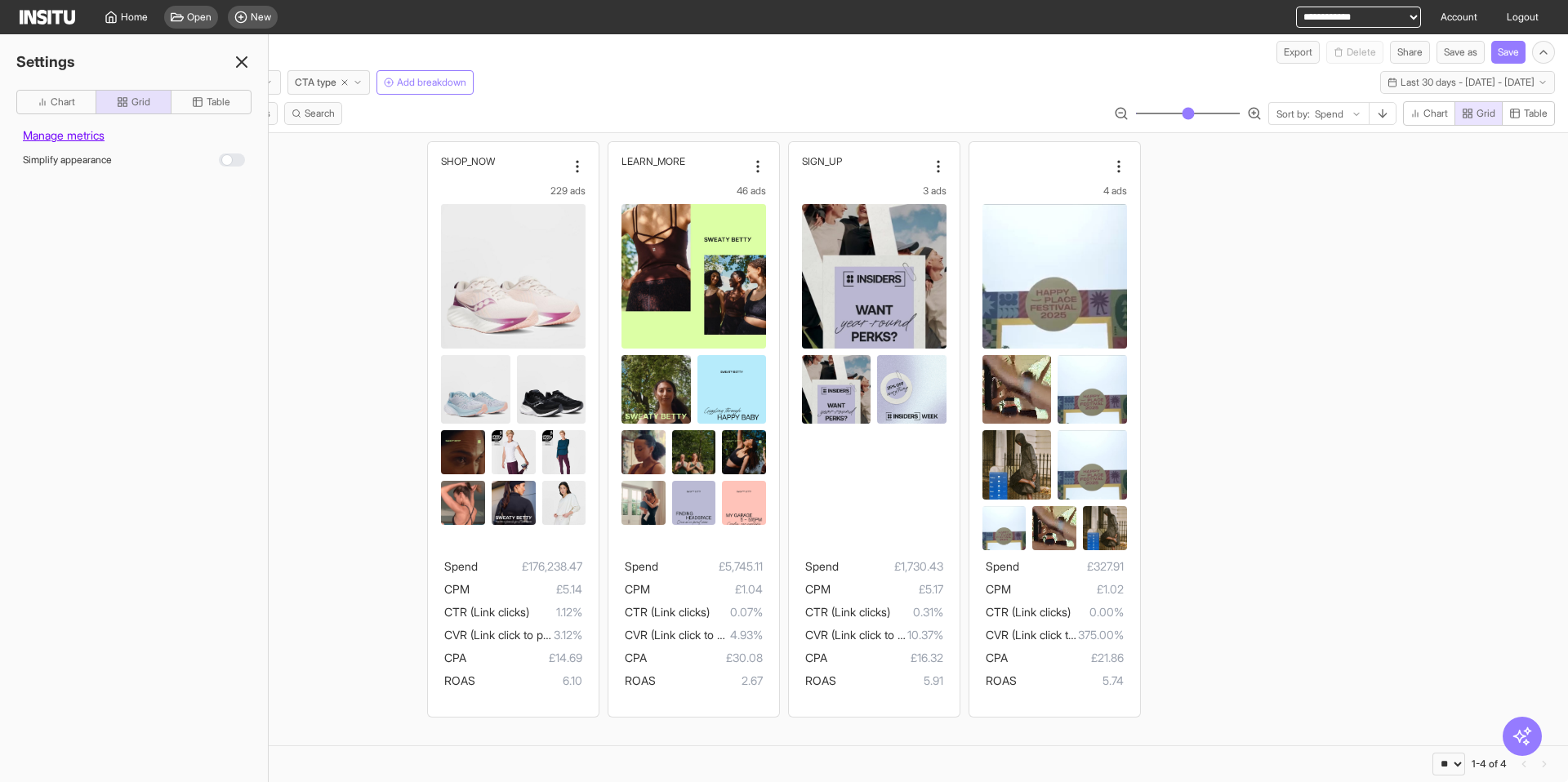
click at [228, 160] on div at bounding box center [232, 159] width 26 height 13
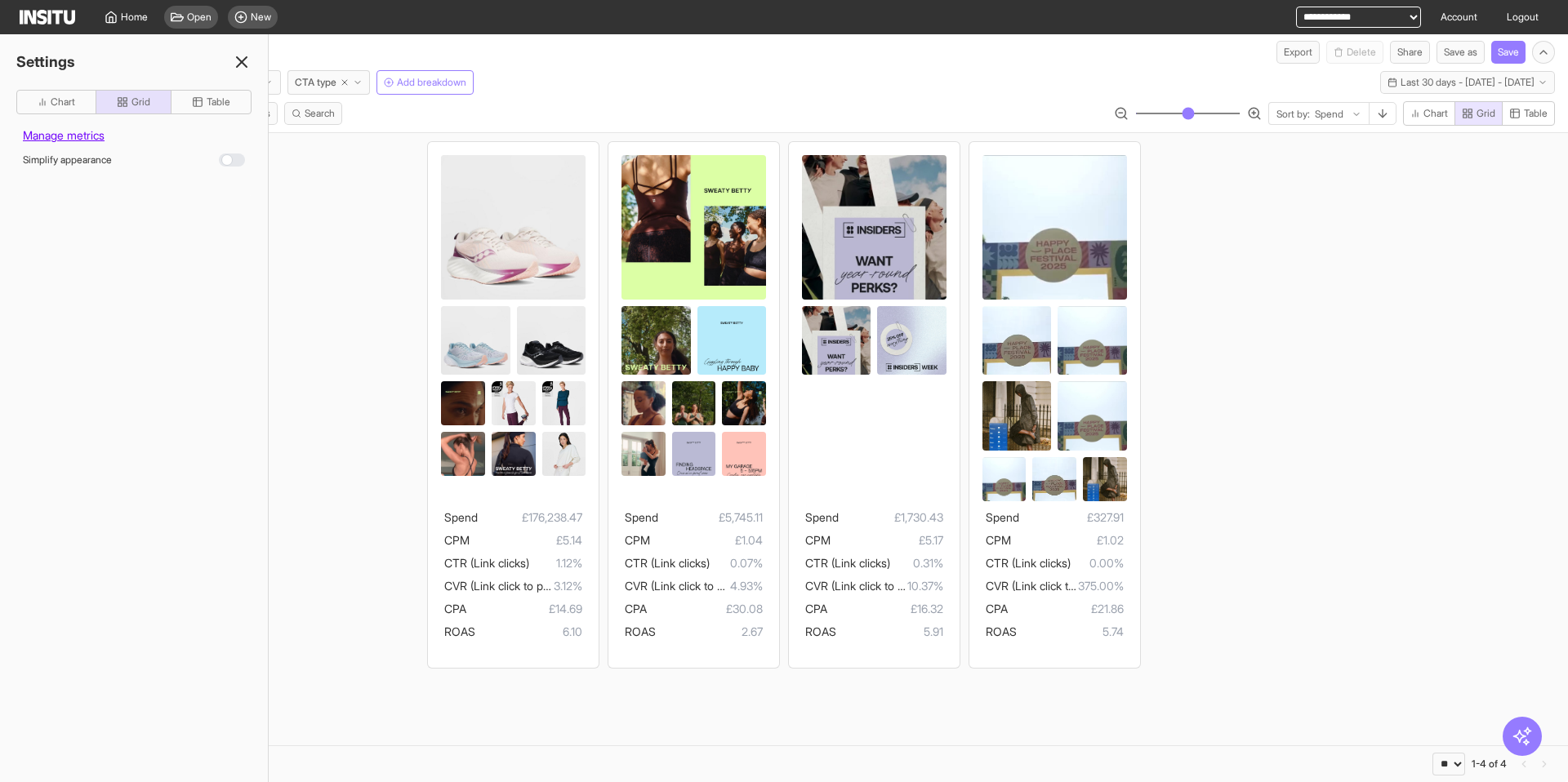
click at [228, 160] on div at bounding box center [232, 159] width 26 height 13
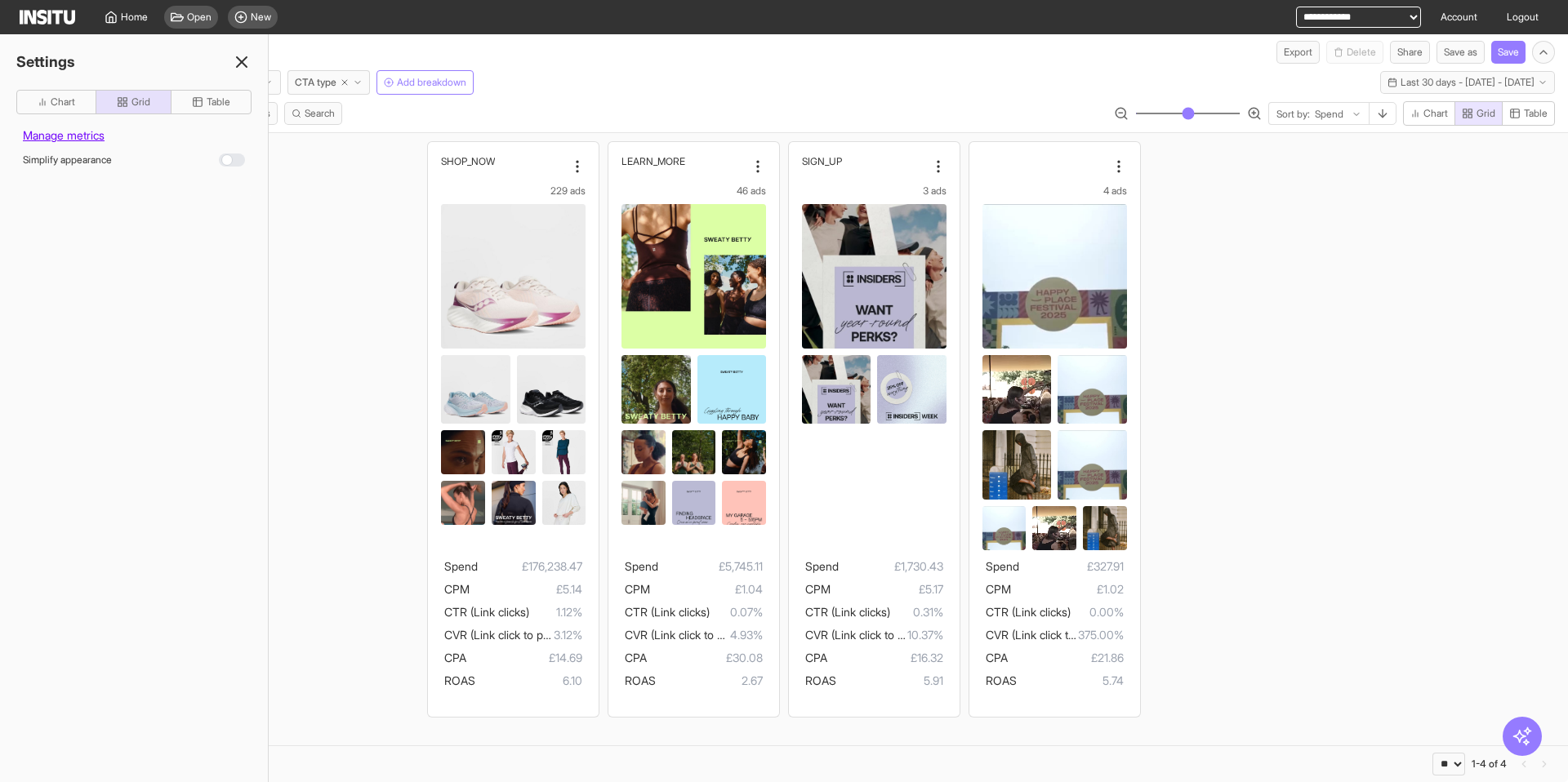
click at [95, 132] on span "Manage metrics" at bounding box center [134, 132] width 236 height 36
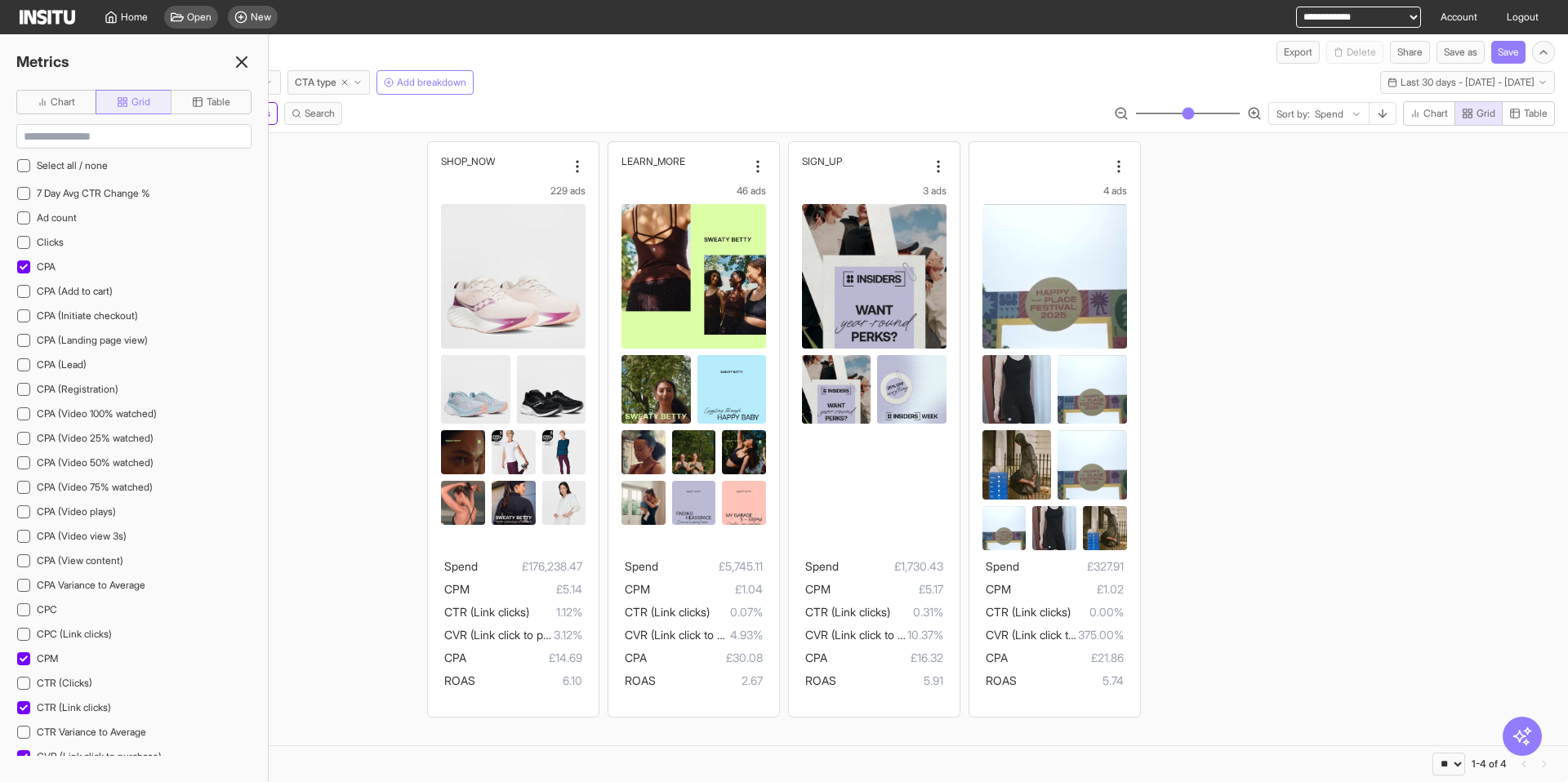
click at [118, 104] on rect "button" at bounding box center [120, 105] width 4 height 4
click at [68, 110] on button "Chart" at bounding box center [56, 102] width 80 height 25
click at [236, 67] on icon at bounding box center [242, 62] width 19 height 19
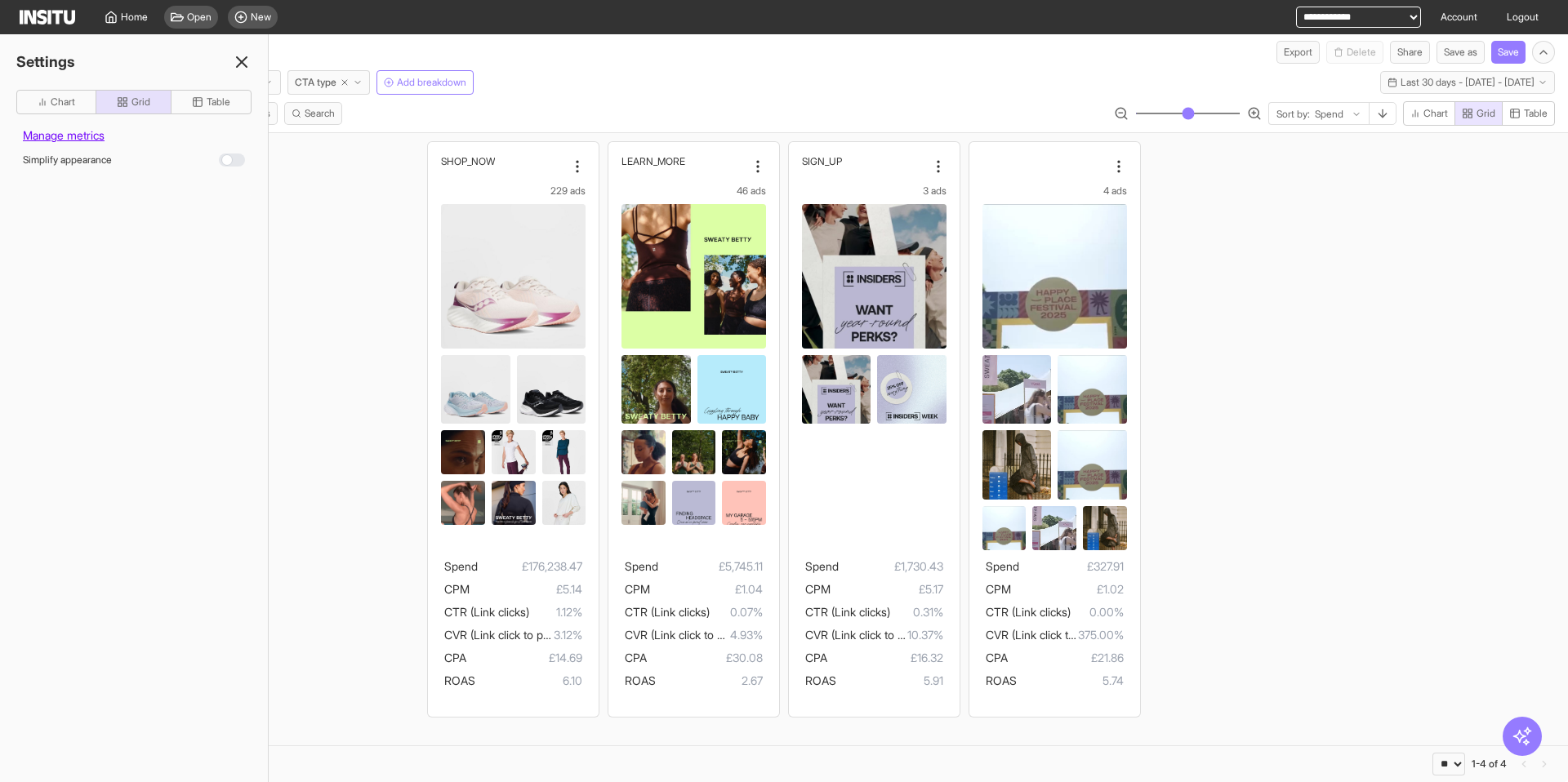
click at [225, 162] on div at bounding box center [232, 159] width 26 height 13
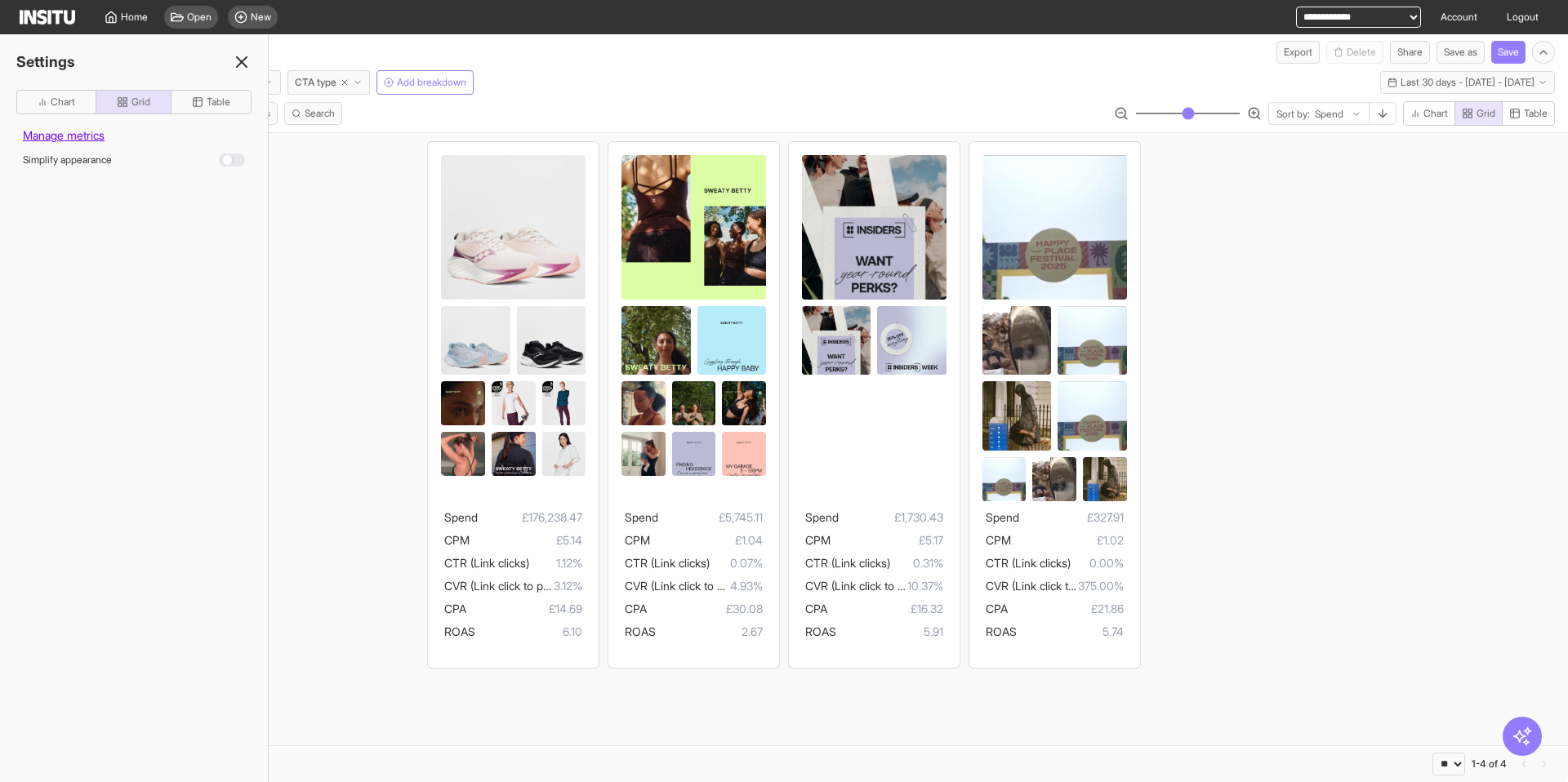
click at [225, 162] on div at bounding box center [232, 159] width 26 height 13
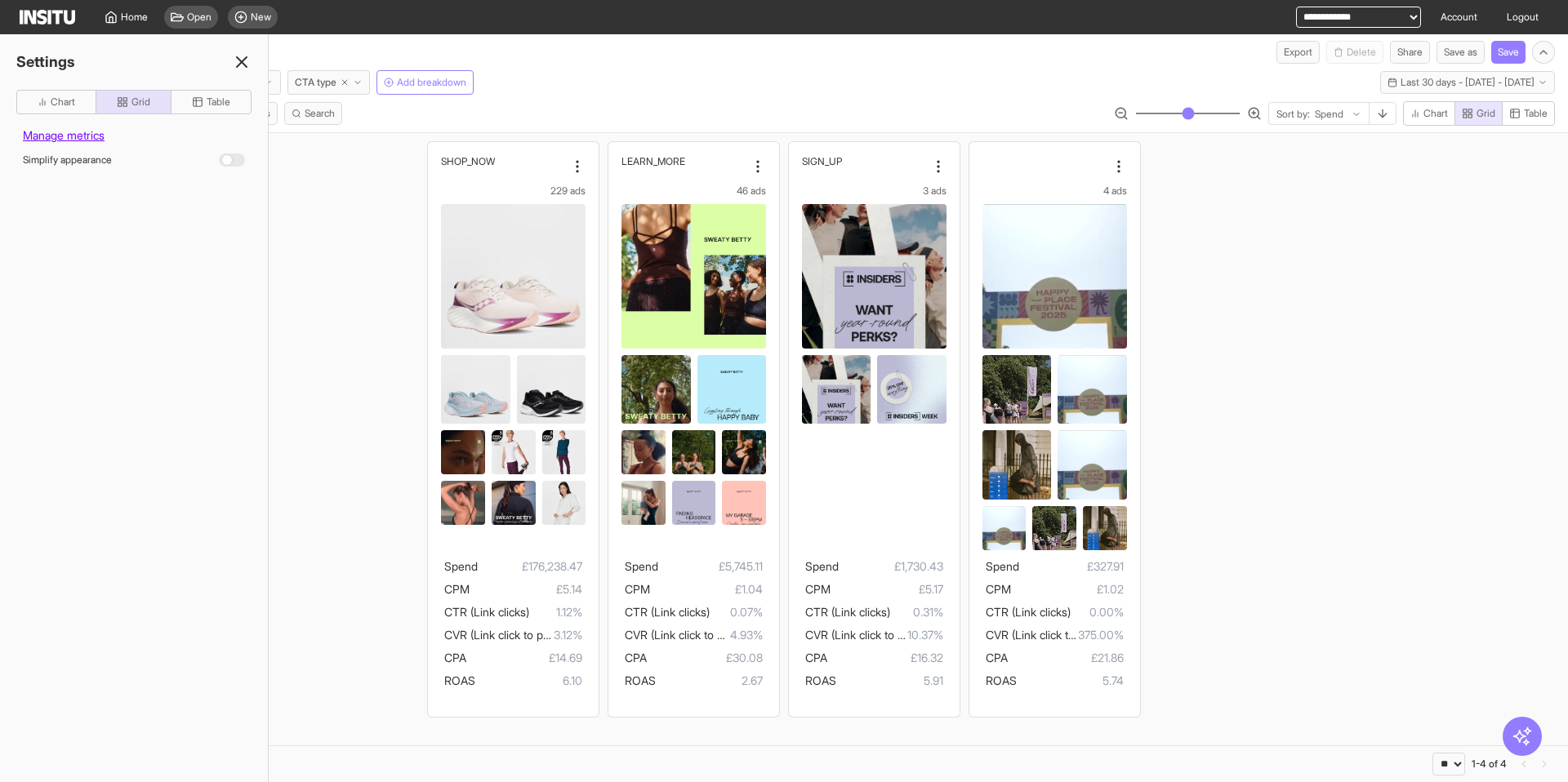
click at [243, 63] on line at bounding box center [241, 61] width 10 height 10
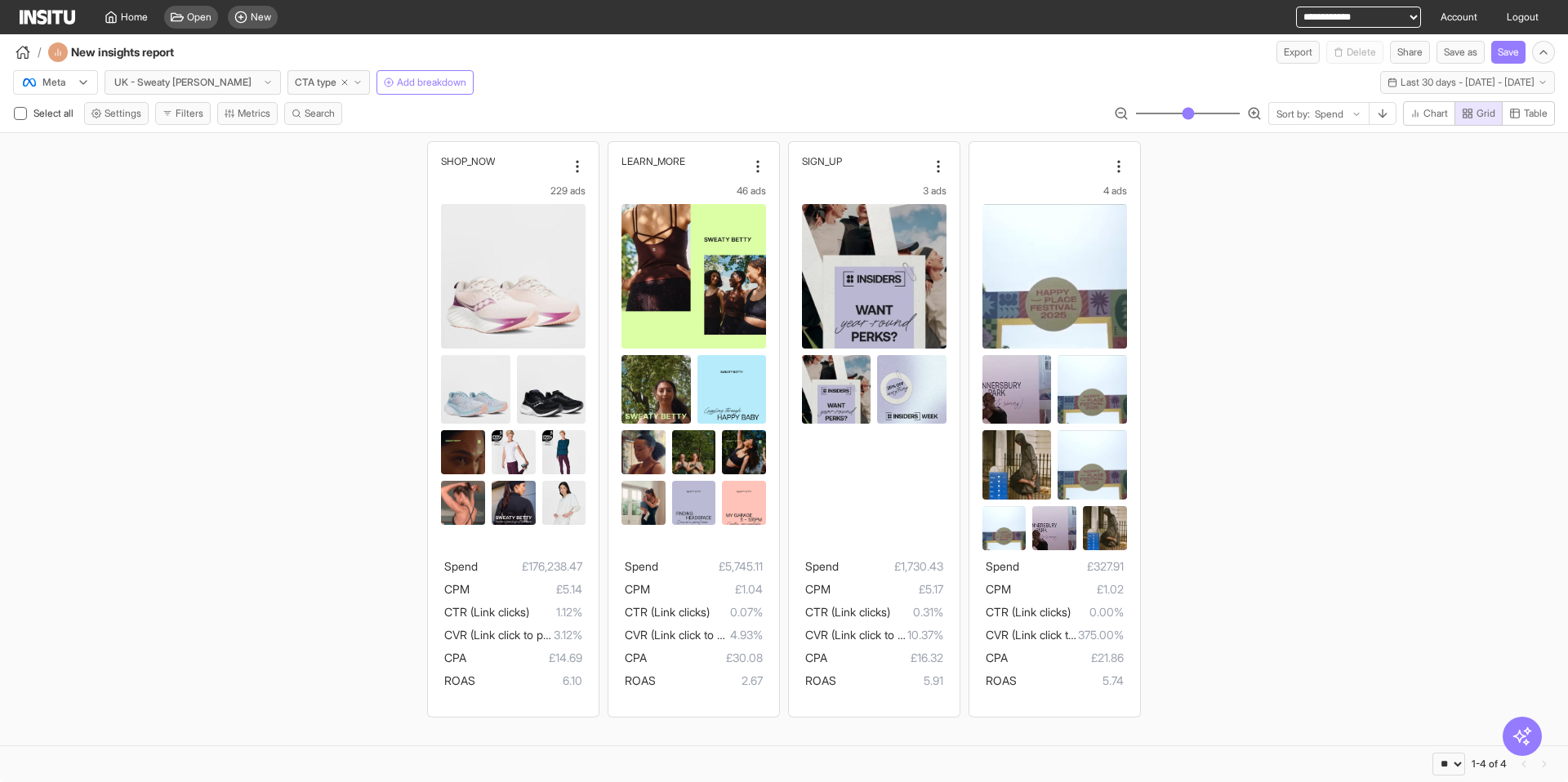
click at [272, 155] on div "SHOP_NOW 229 ads Spend £176,238.47 CPM £5.14 CTR (Link clicks) 1.12% CVR (Link …" at bounding box center [784, 429] width 1568 height 592
